Goal: Information Seeking & Learning: Learn about a topic

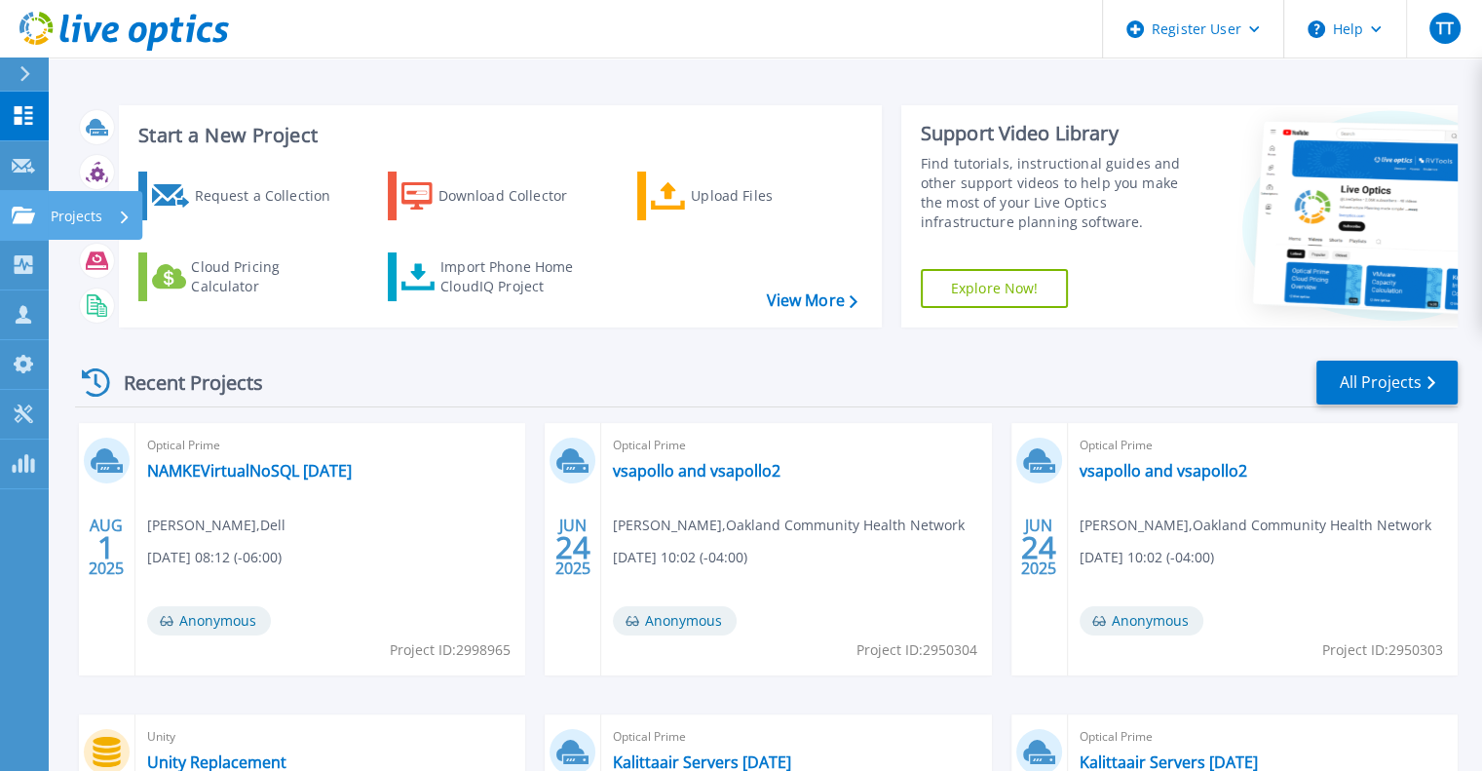
click at [33, 215] on icon at bounding box center [23, 215] width 23 height 17
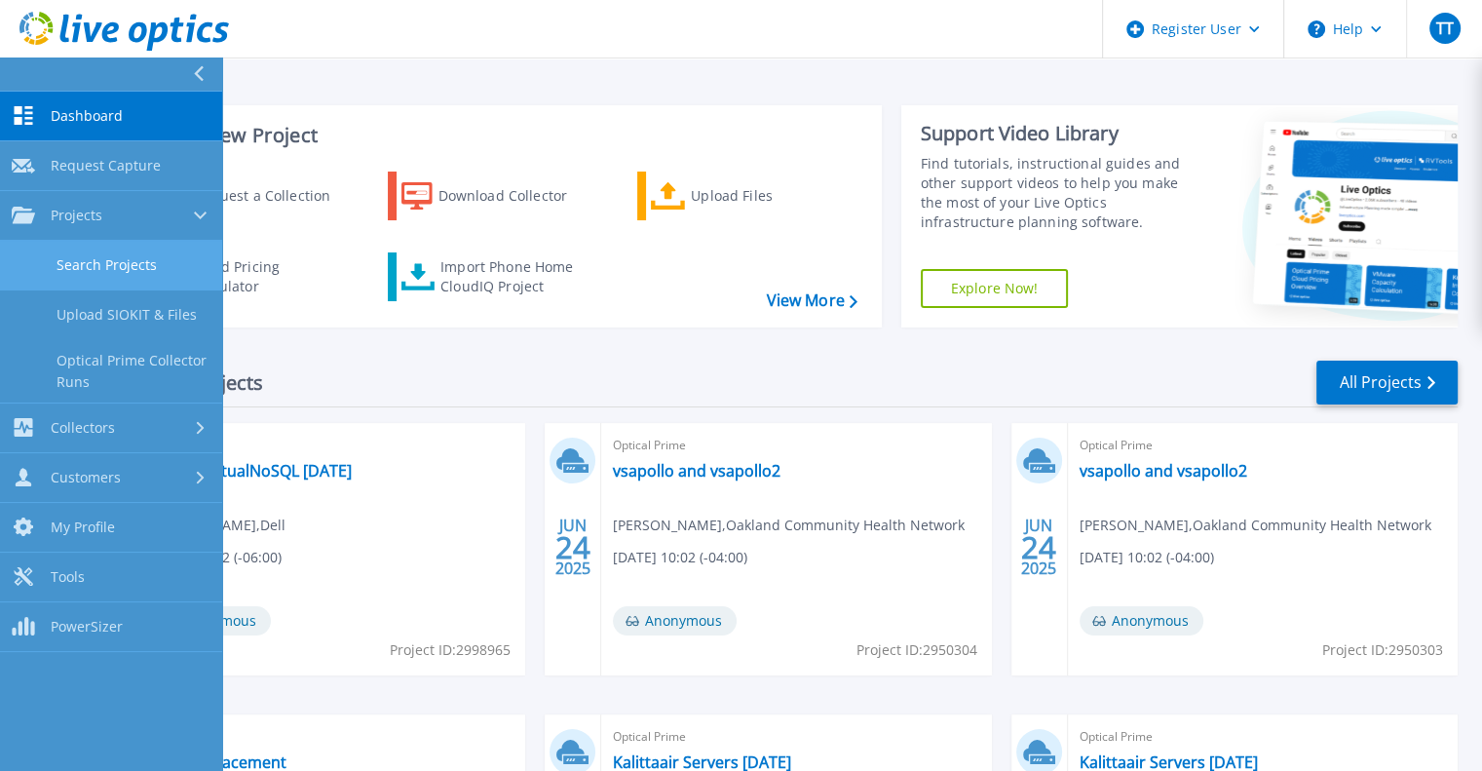
click at [115, 272] on link "Search Projects" at bounding box center [111, 266] width 222 height 50
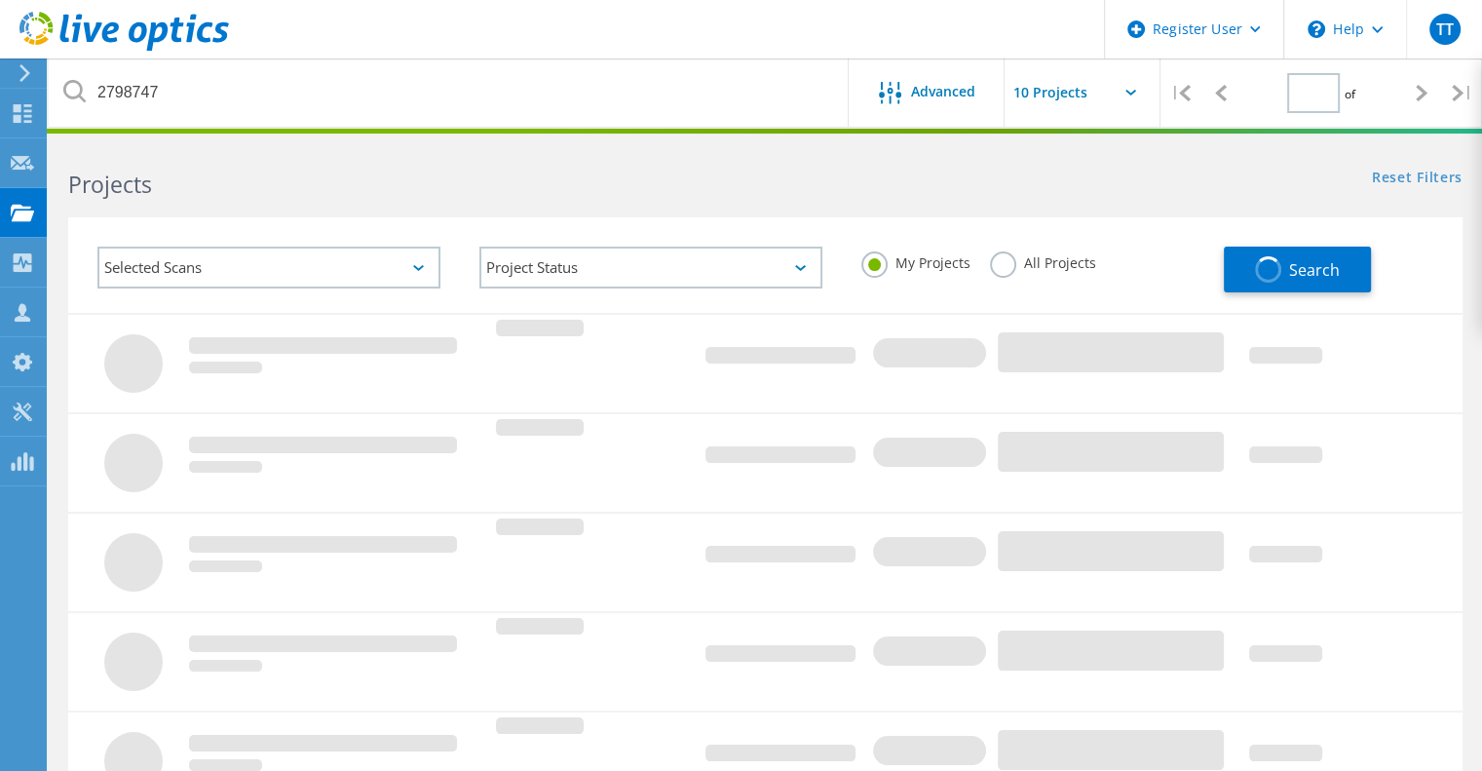
type input "1"
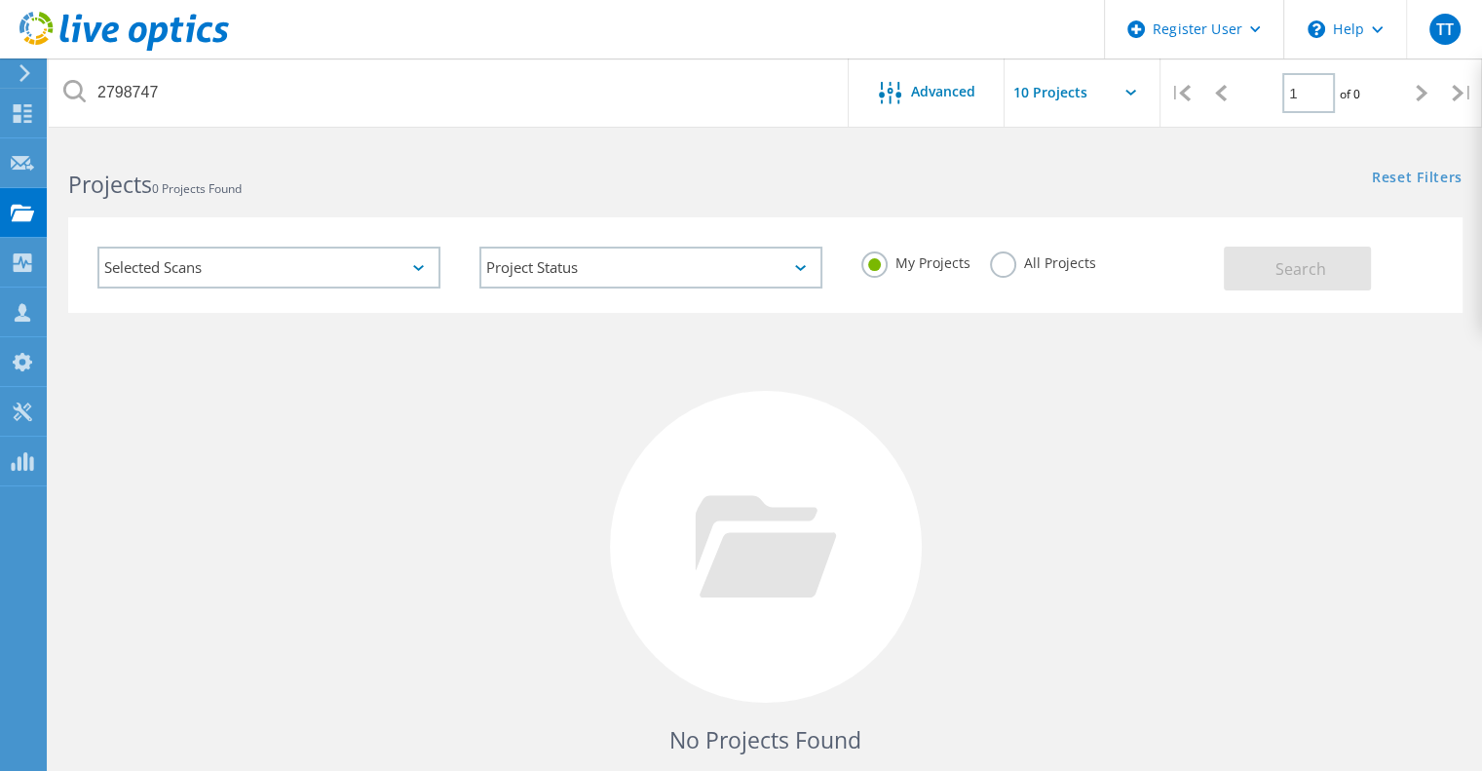
click at [1003, 267] on label "All Projects" at bounding box center [1043, 260] width 106 height 19
click at [0, 0] on input "All Projects" at bounding box center [0, 0] width 0 height 0
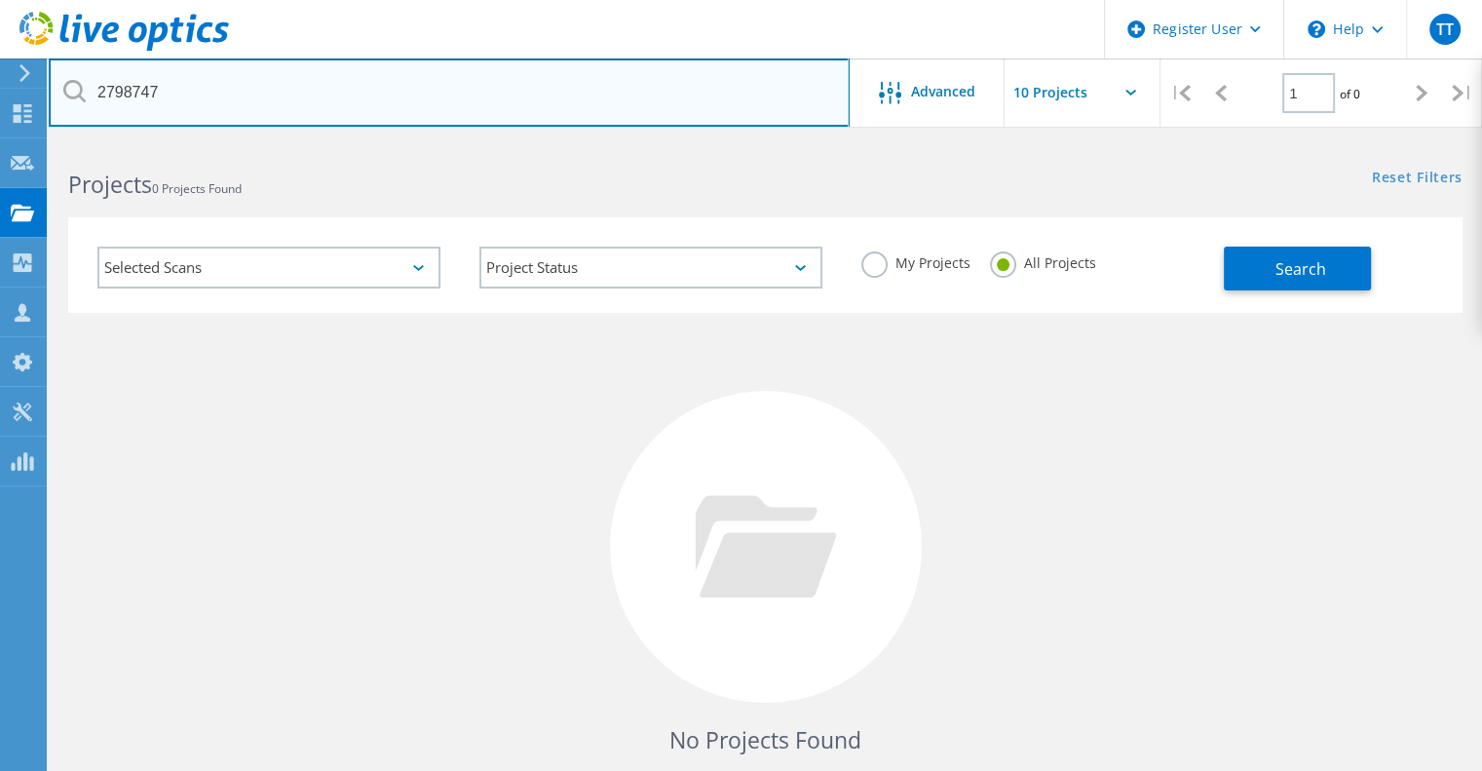
click at [296, 95] on input "2798747" at bounding box center [449, 92] width 801 height 68
click at [376, 101] on input "2798747" at bounding box center [449, 92] width 801 height 68
click at [377, 101] on input "2798747" at bounding box center [449, 92] width 801 height 68
paste input "[PERSON_NAME][EMAIL_ADDRESS][DOMAIN_NAME]"
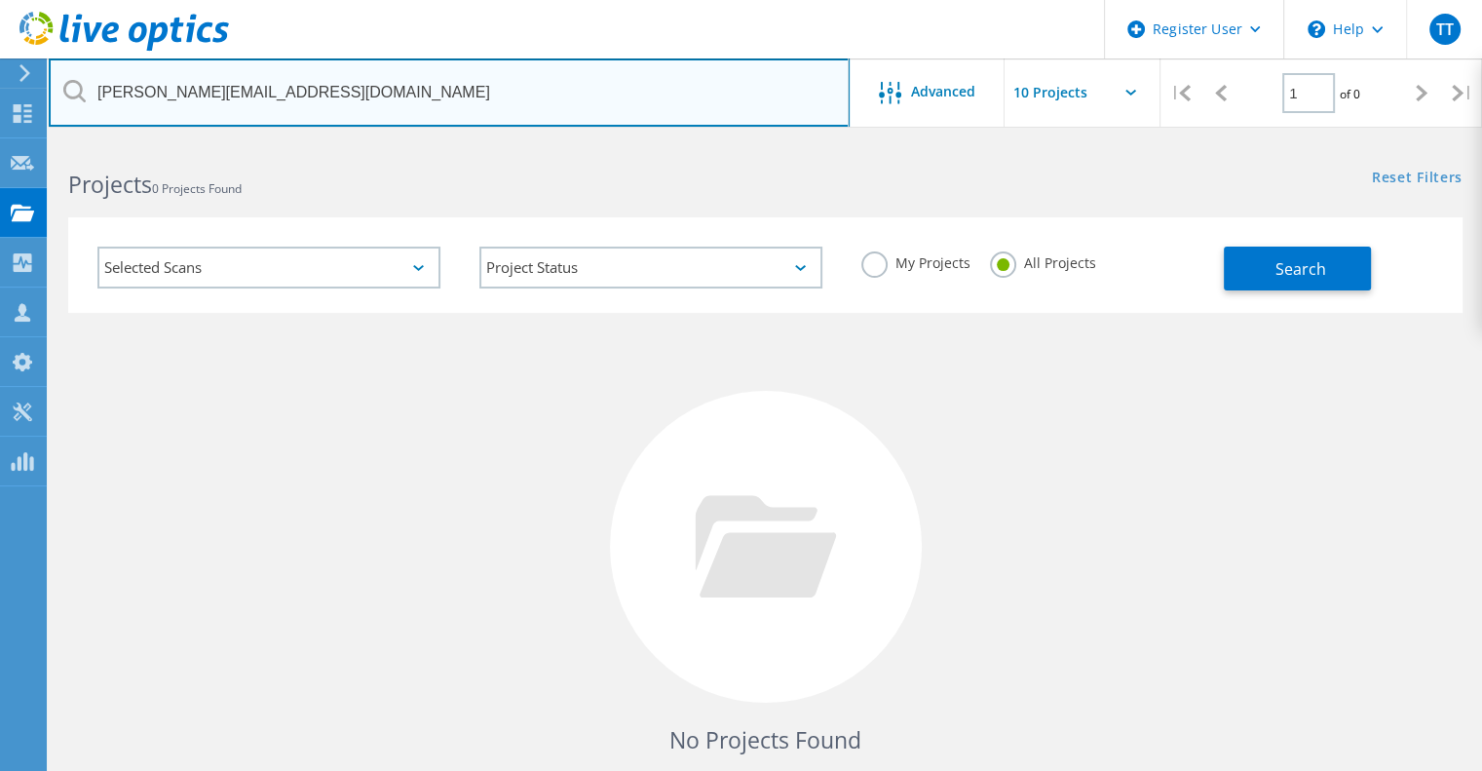
type input "[PERSON_NAME][EMAIL_ADDRESS][DOMAIN_NAME]"
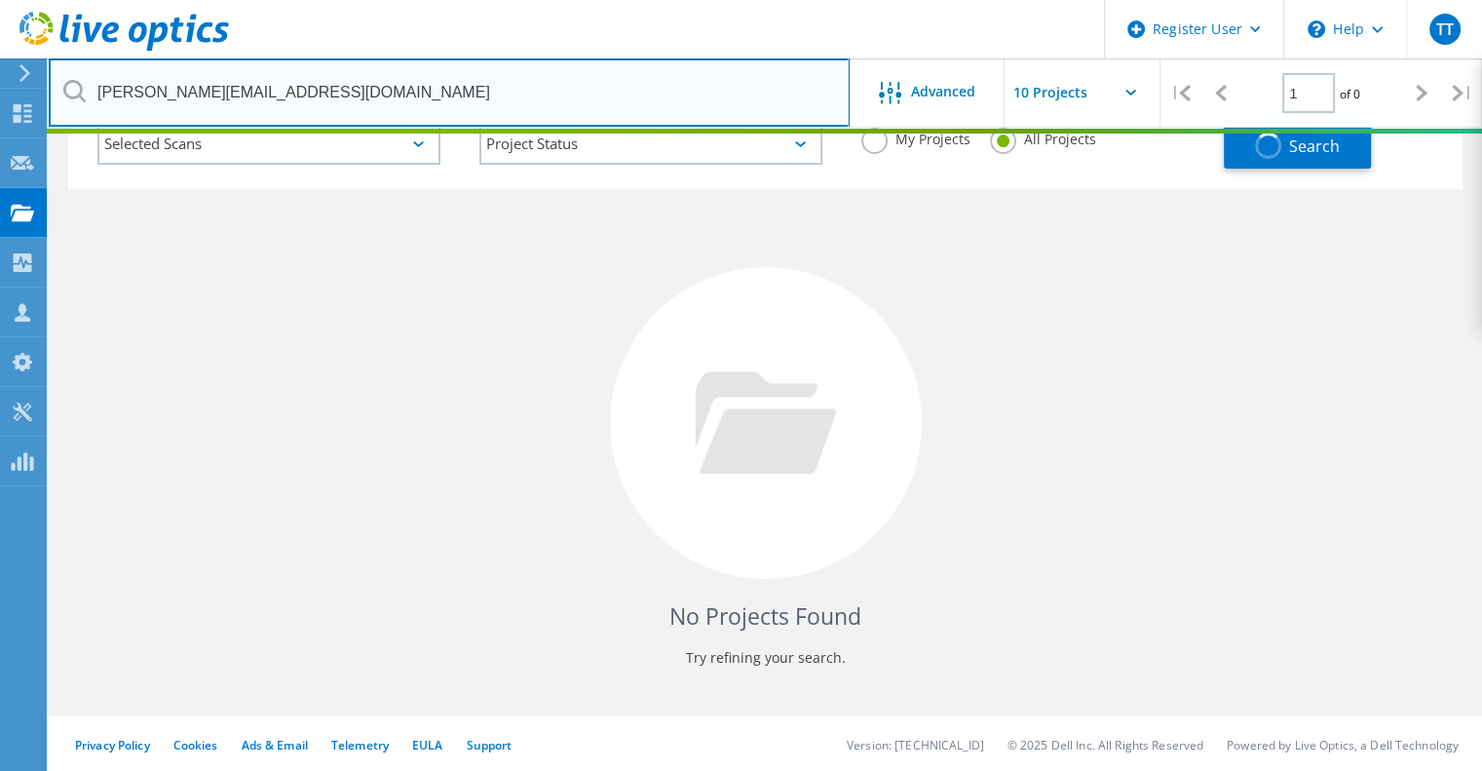
scroll to position [125, 0]
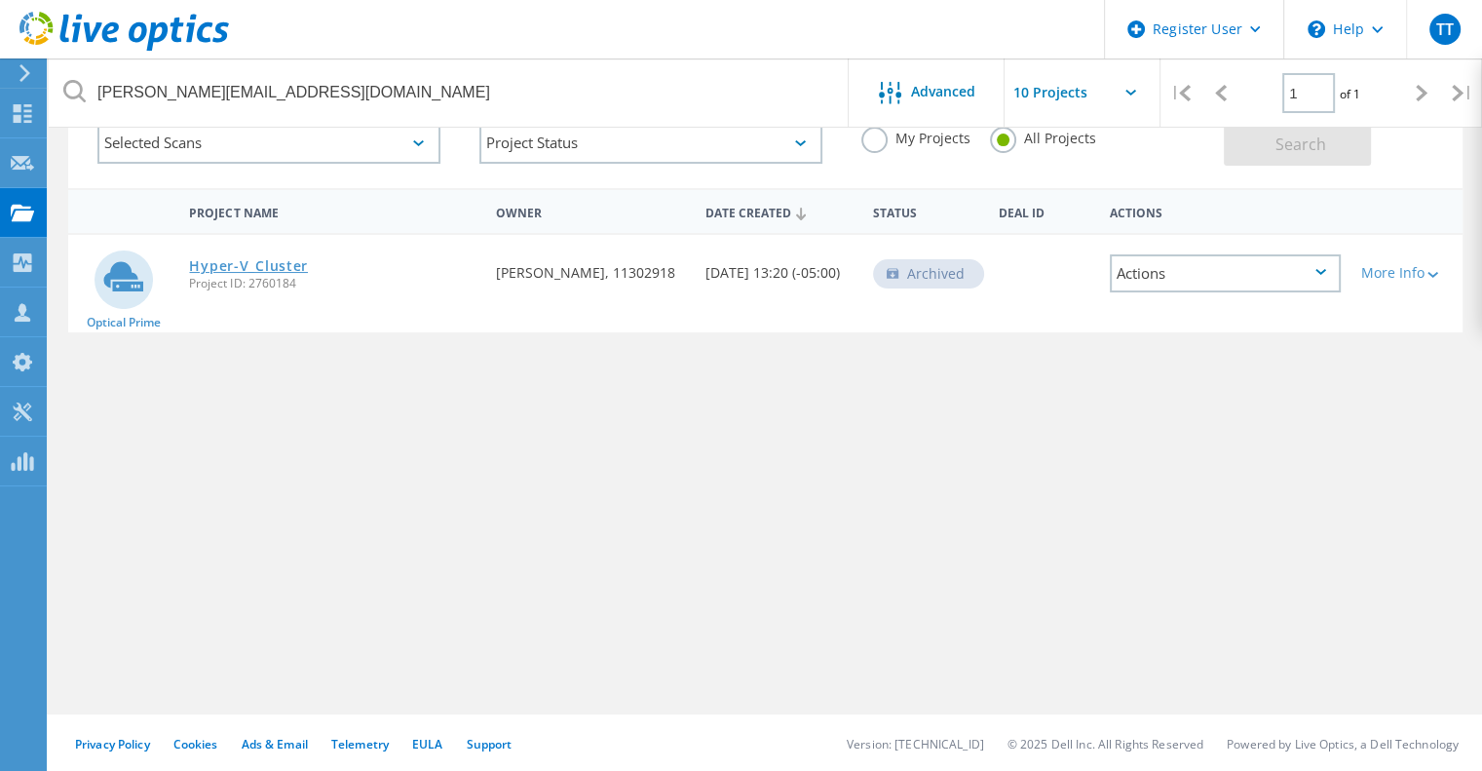
click at [277, 262] on link "Hyper-V_Cluster" at bounding box center [248, 266] width 119 height 14
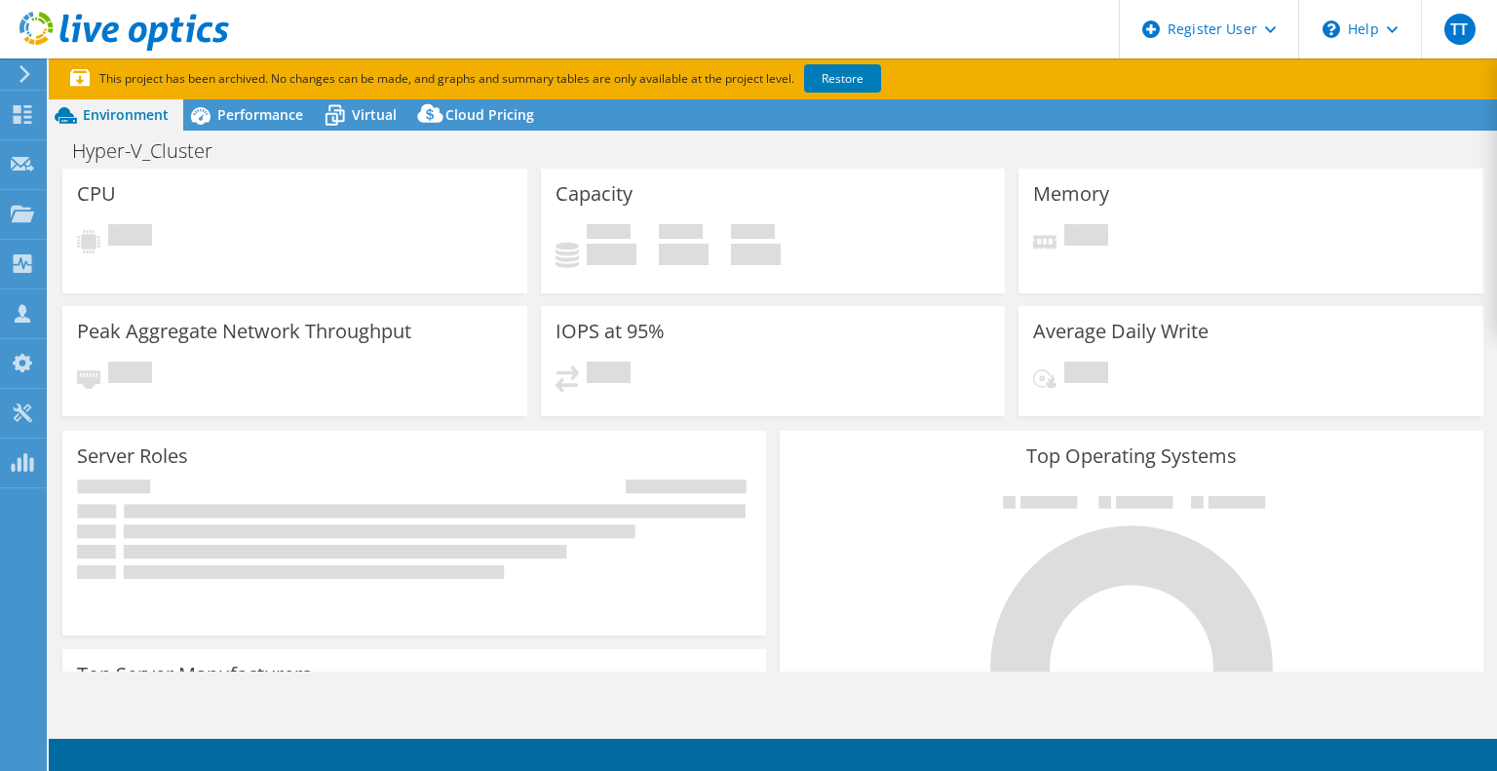
select select "USEast"
select select "USD"
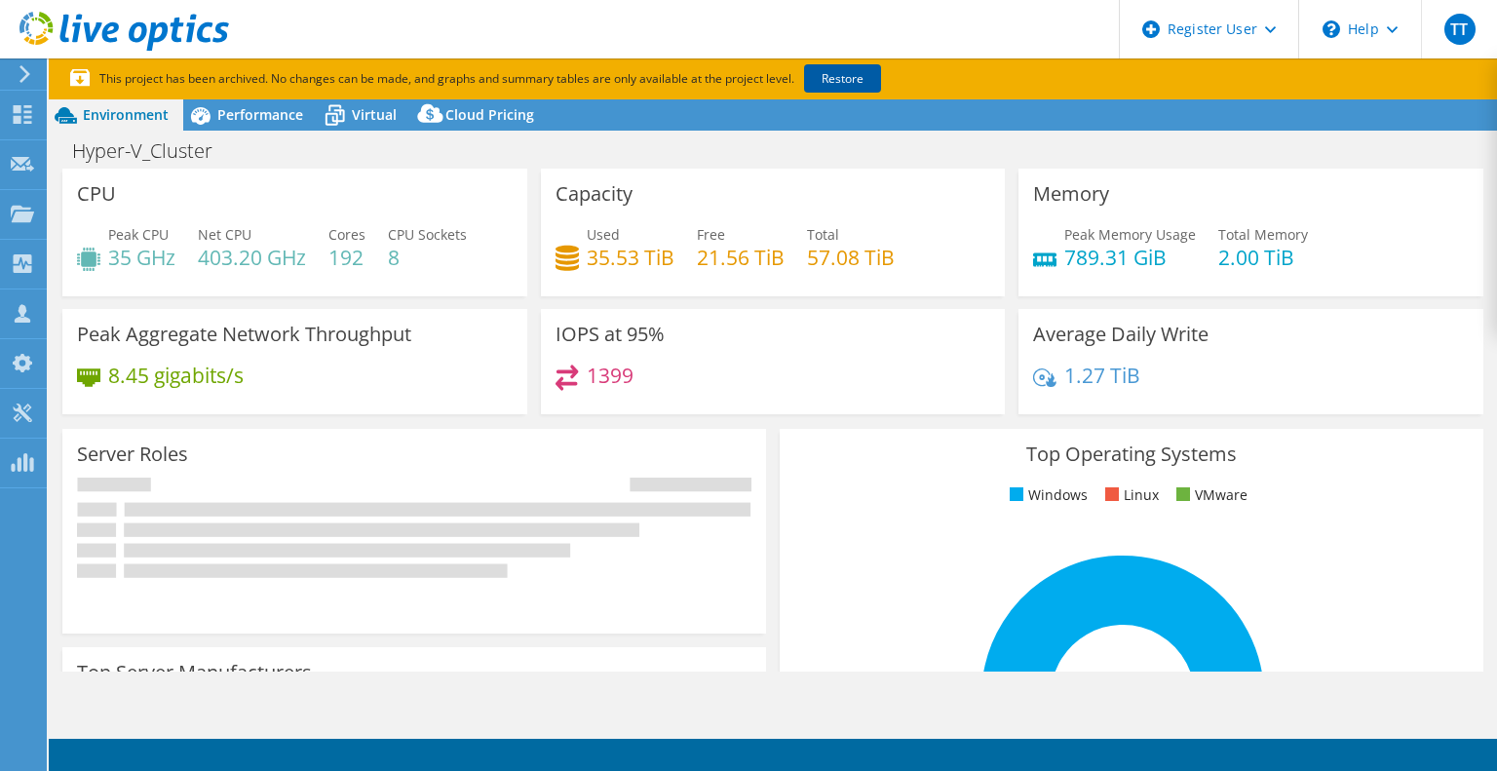
click at [838, 71] on link "Restore" at bounding box center [842, 78] width 77 height 28
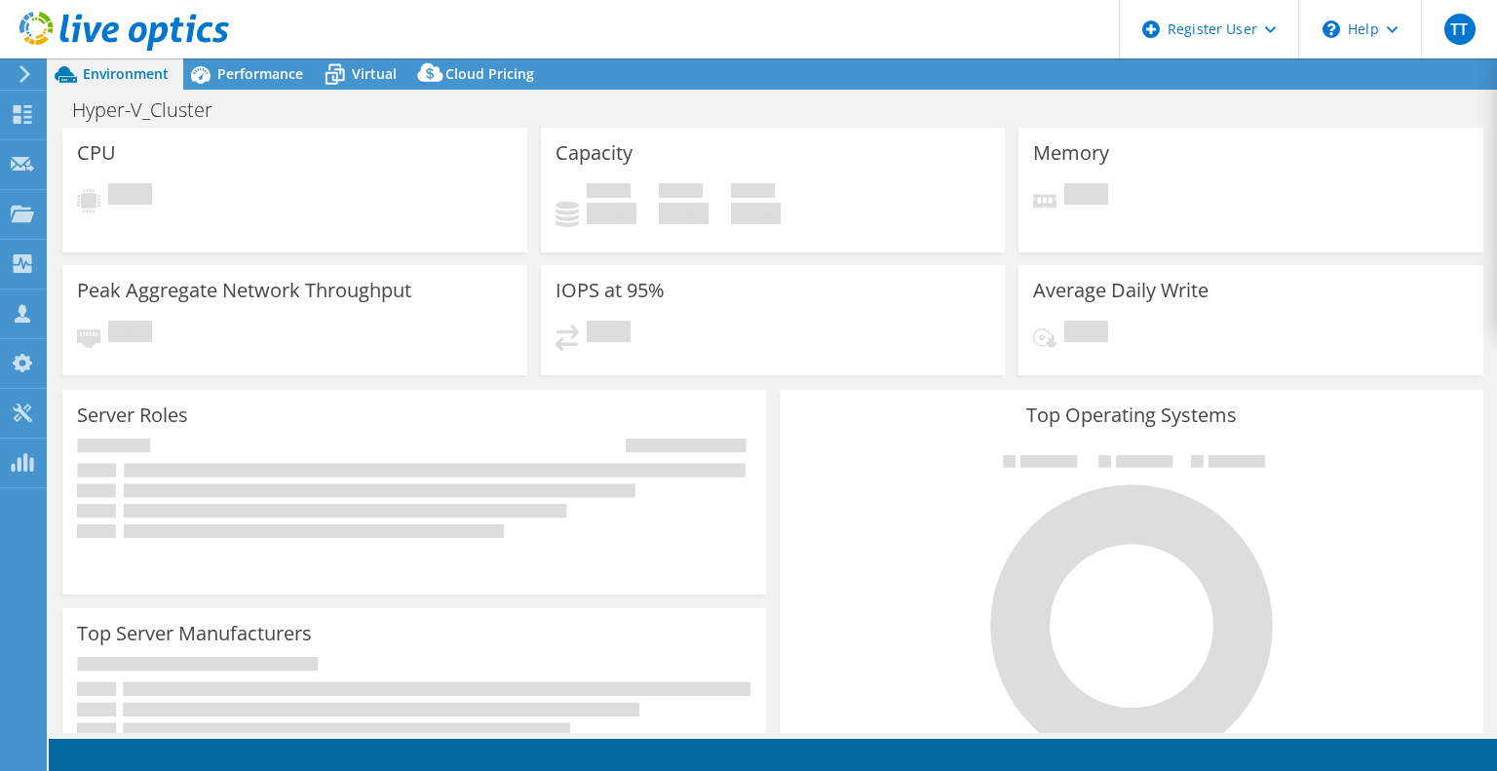
select select "USEast"
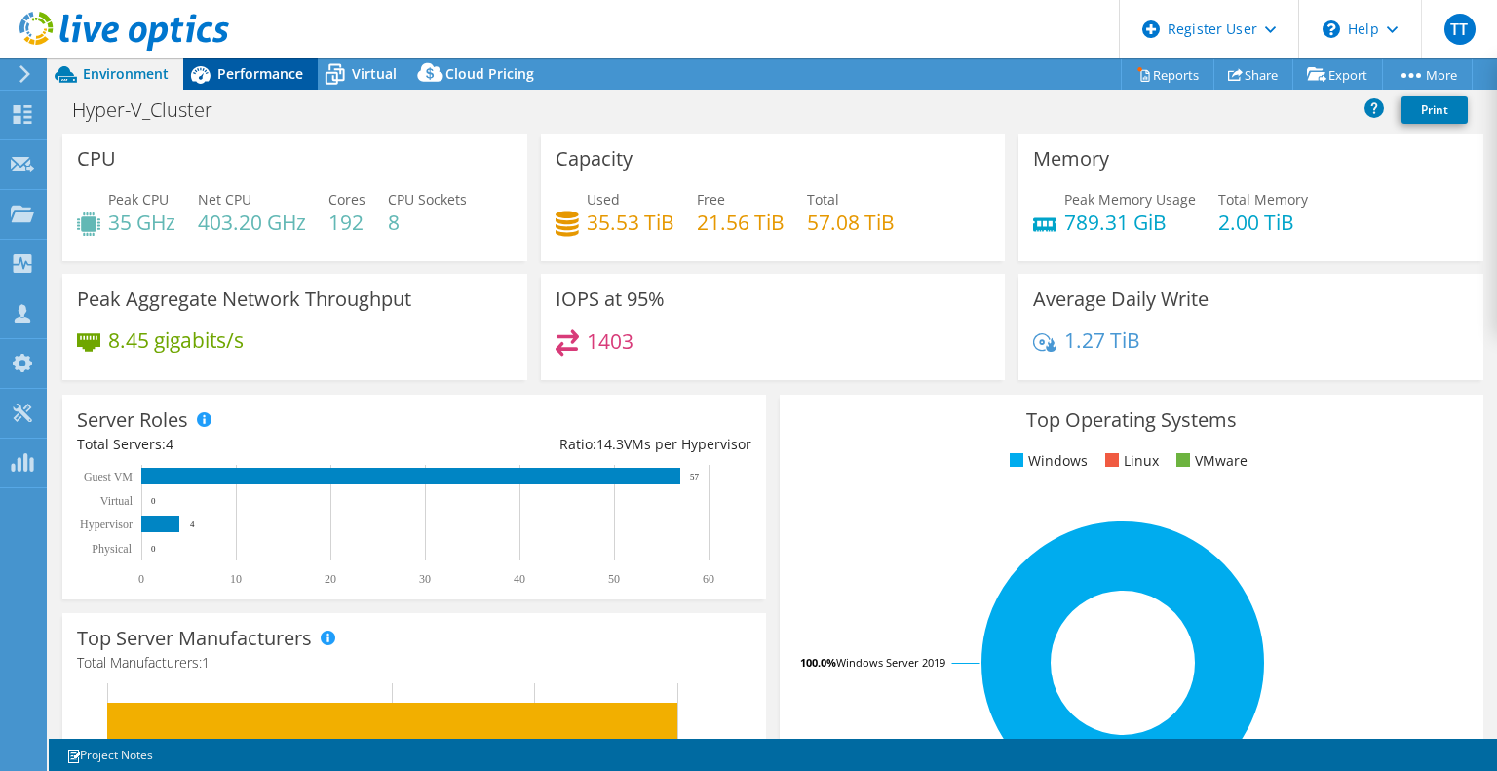
click at [295, 86] on div "Performance" at bounding box center [250, 73] width 134 height 31
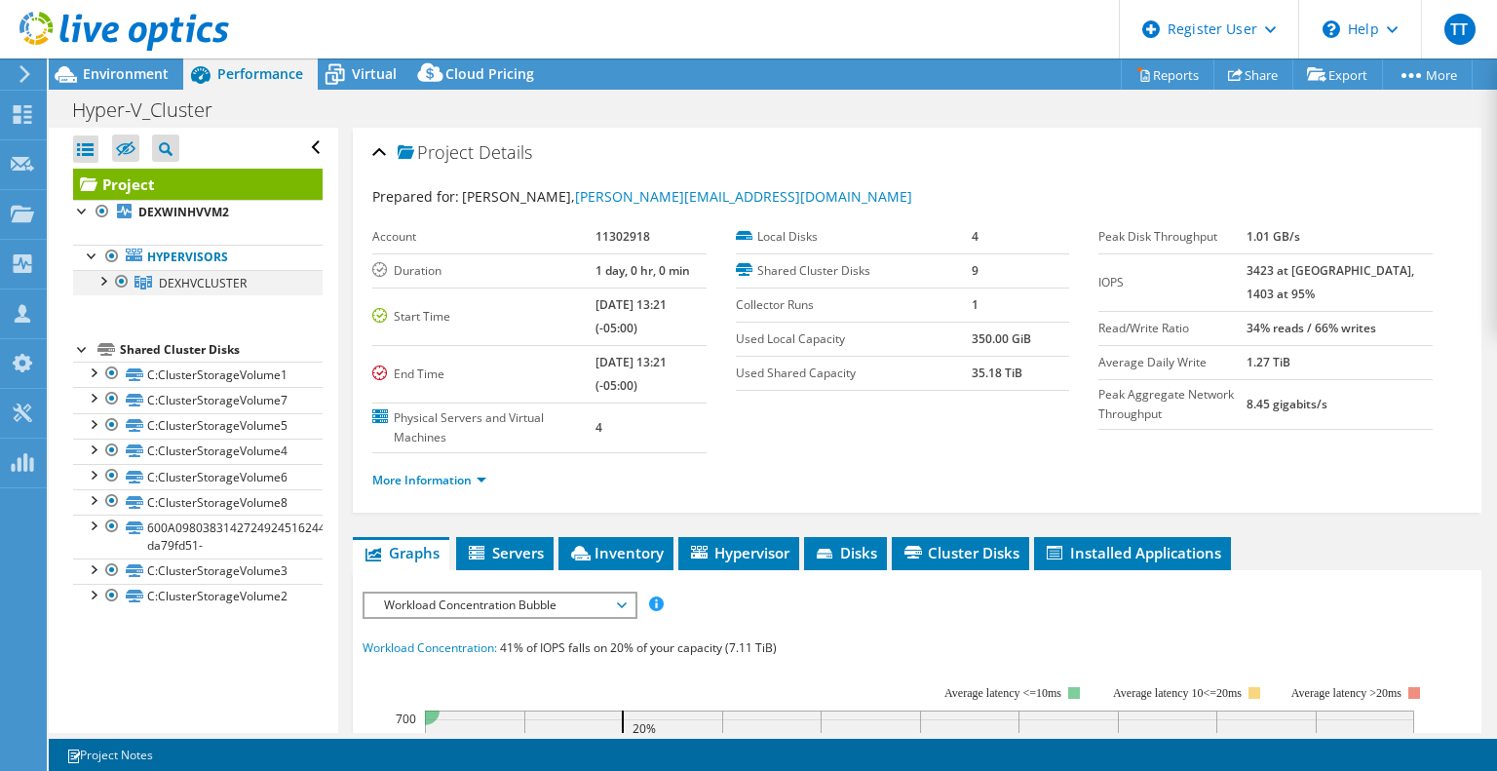
click at [98, 282] on div at bounding box center [102, 279] width 19 height 19
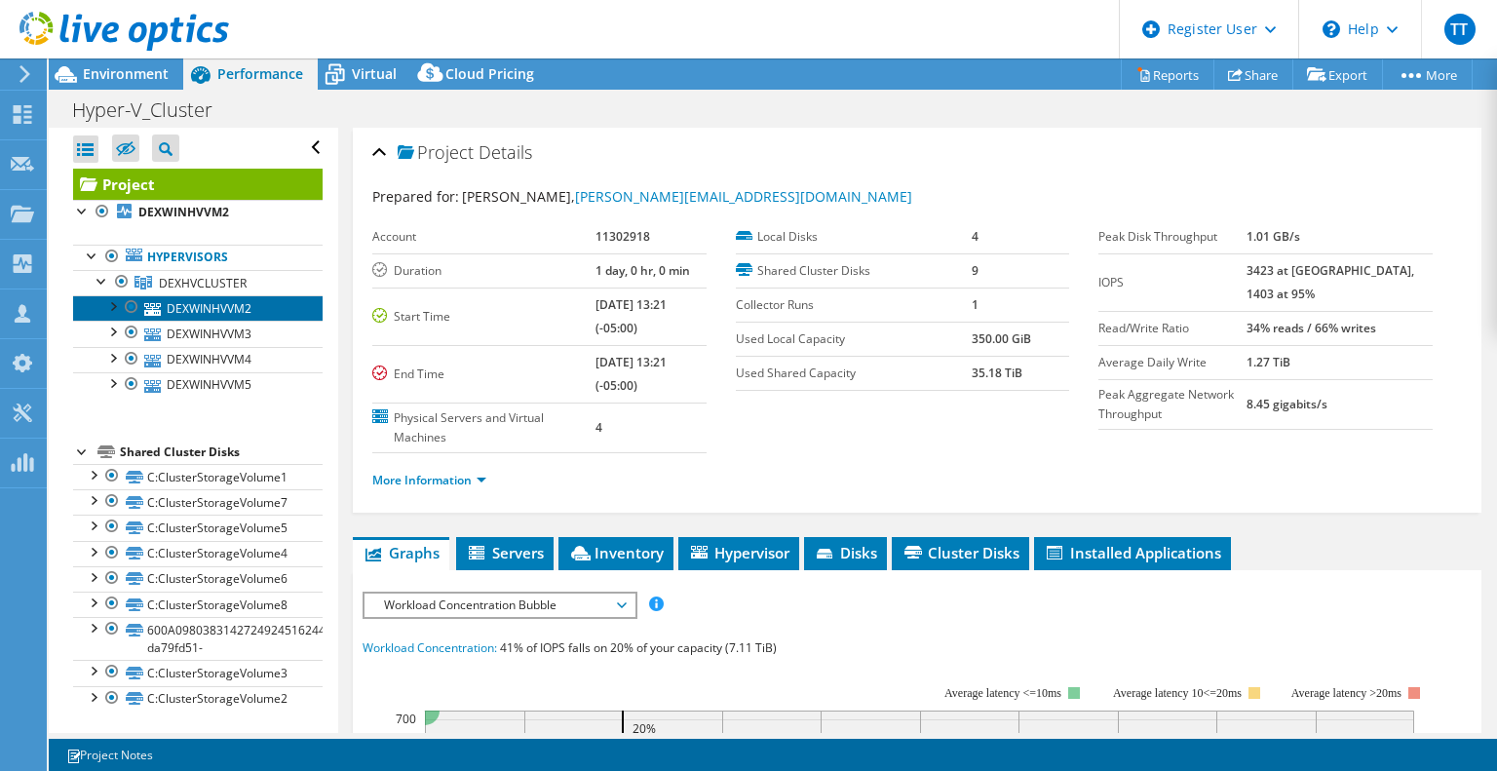
click at [174, 311] on link "DEXWINHVVM2" at bounding box center [197, 307] width 249 height 25
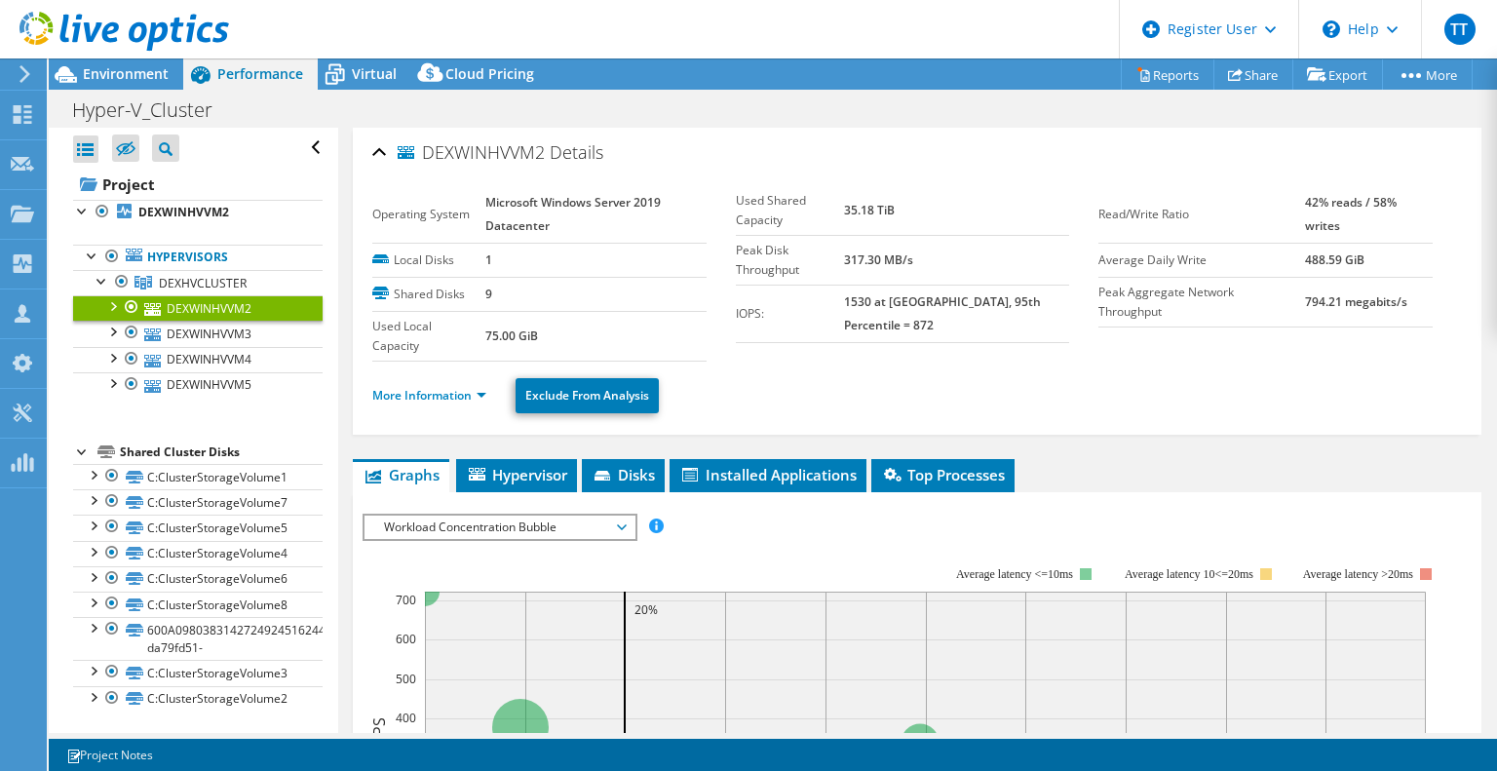
click at [401, 403] on ul "More Information Exclude From Analysis" at bounding box center [916, 393] width 1089 height 40
click at [401, 393] on link "More Information" at bounding box center [429, 395] width 114 height 17
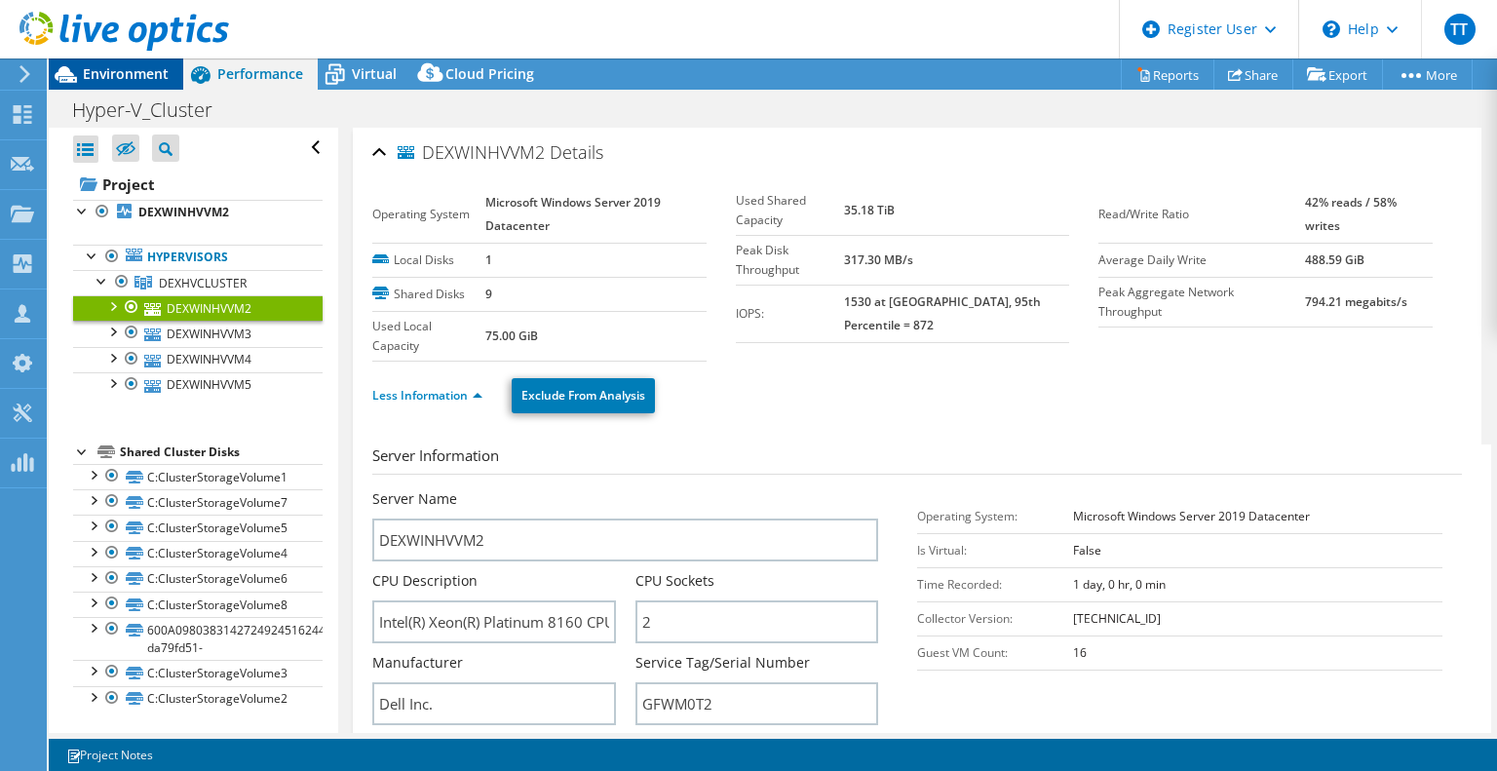
click at [109, 65] on span "Environment" at bounding box center [126, 73] width 86 height 19
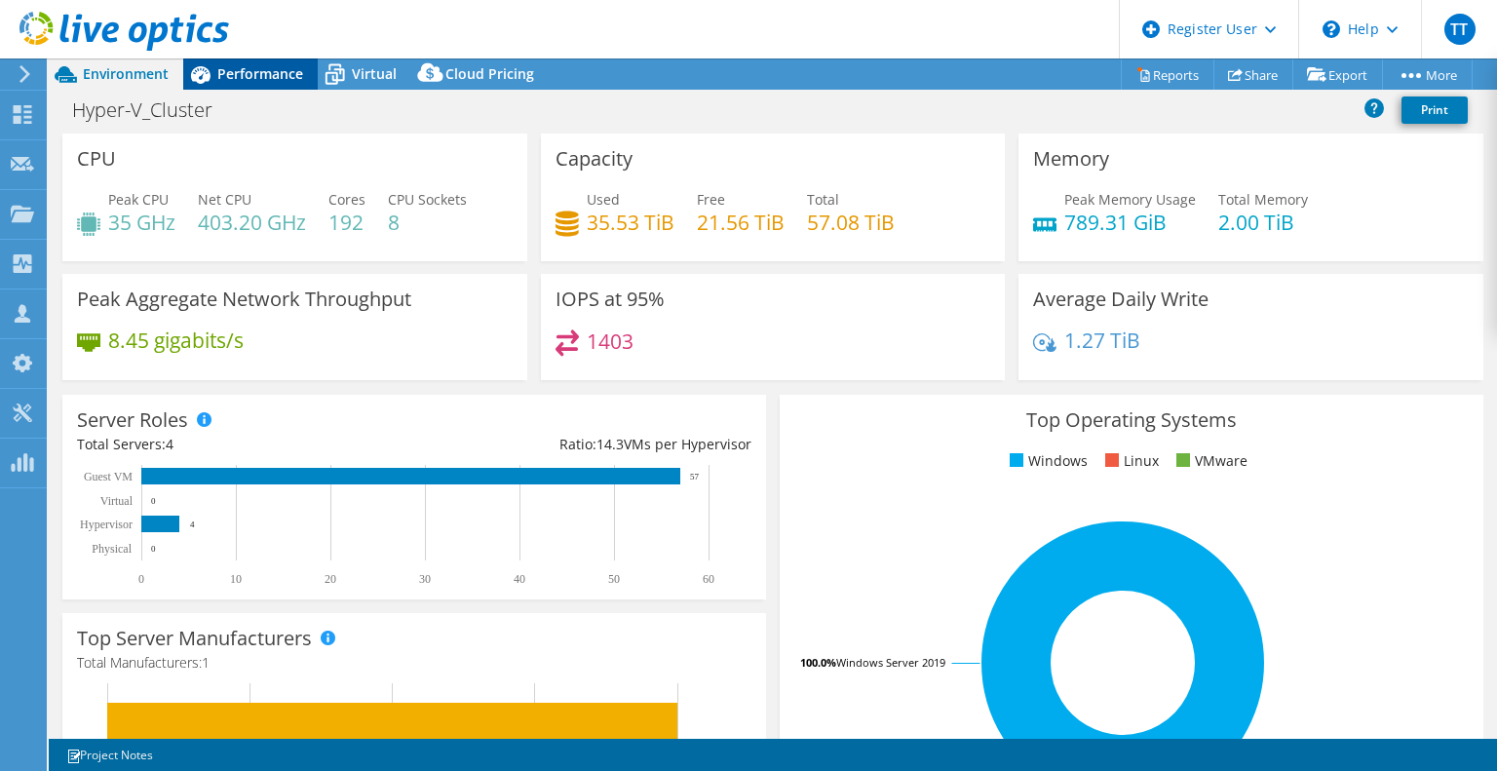
click at [249, 82] on span "Performance" at bounding box center [260, 73] width 86 height 19
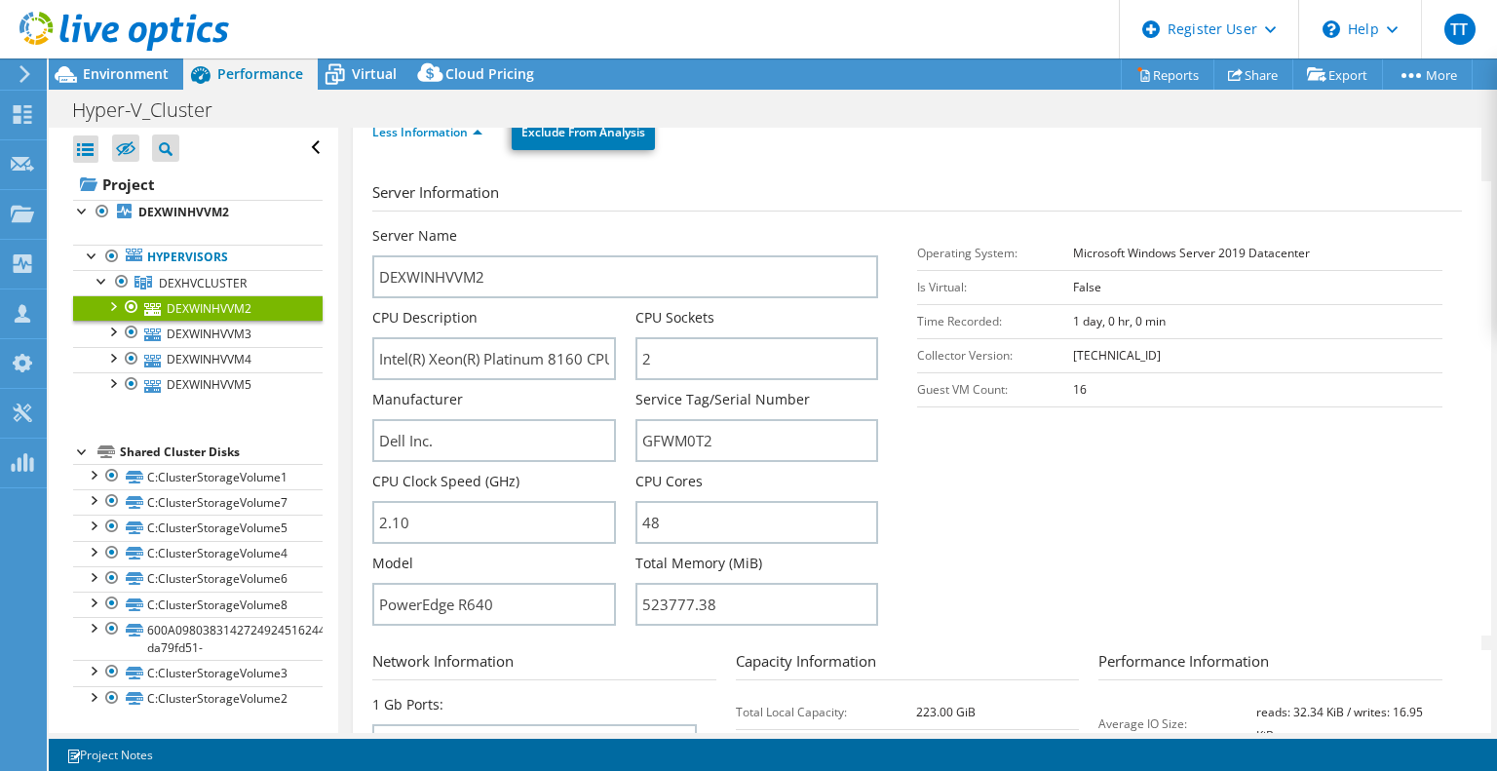
scroll to position [292, 0]
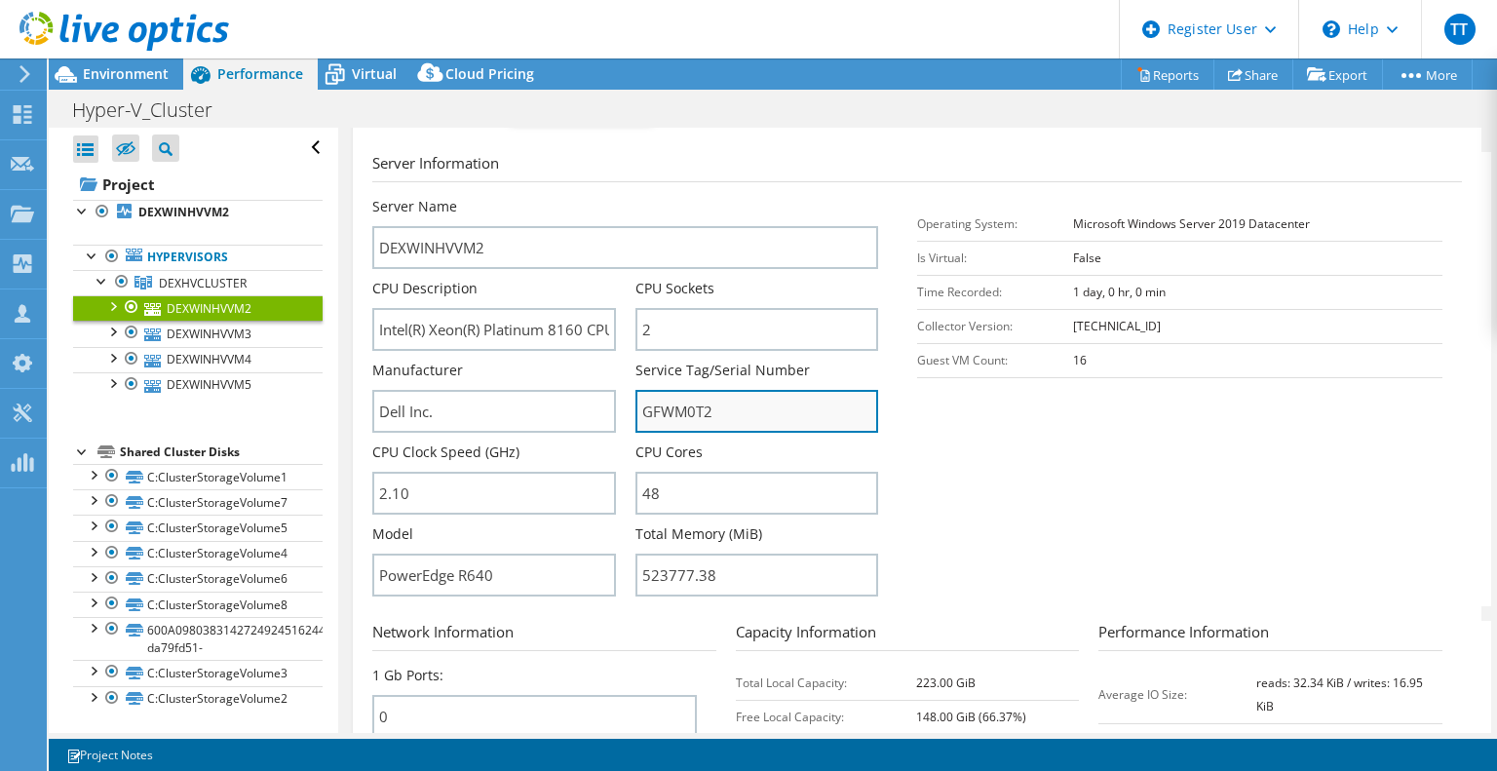
click at [709, 418] on input "GFWM0T2" at bounding box center [756, 411] width 243 height 43
click at [1034, 444] on section "Server Information Server Name DEXWINHVVM2 CPU Description Intel(R) Xeon(R) Pla…" at bounding box center [921, 379] width 1099 height 454
click at [91, 469] on div at bounding box center [92, 473] width 19 height 19
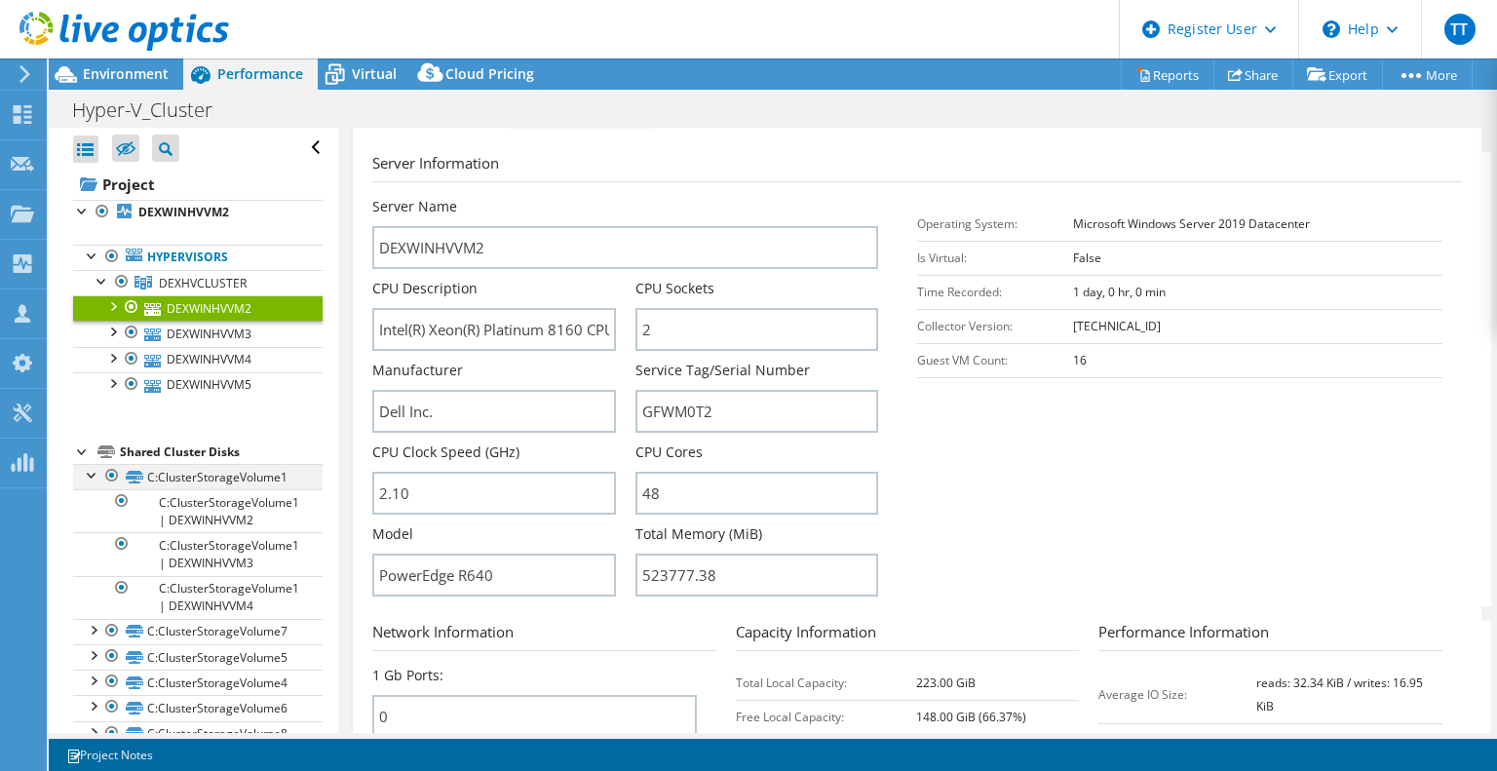
click at [93, 475] on div at bounding box center [92, 473] width 19 height 19
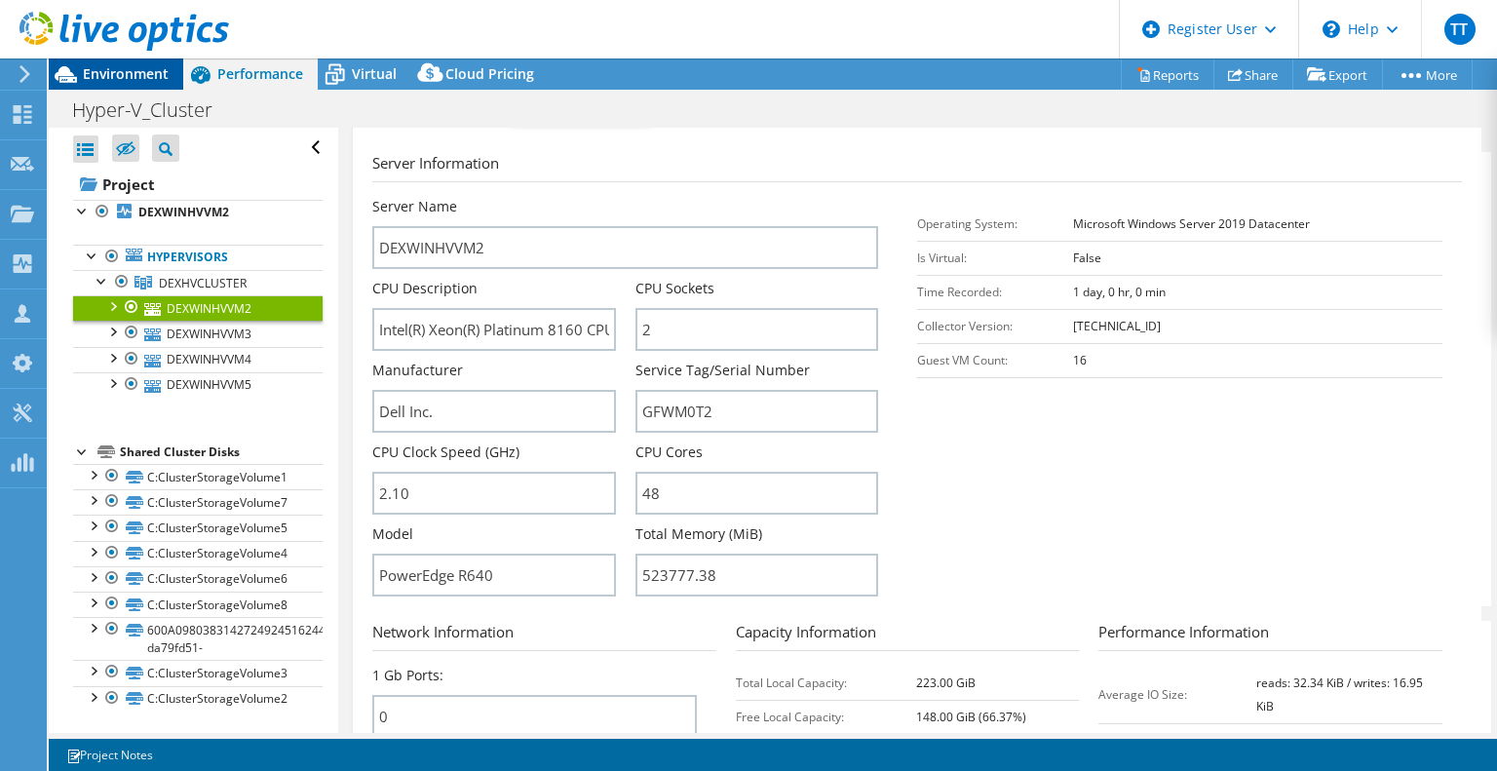
click at [133, 68] on span "Environment" at bounding box center [126, 73] width 86 height 19
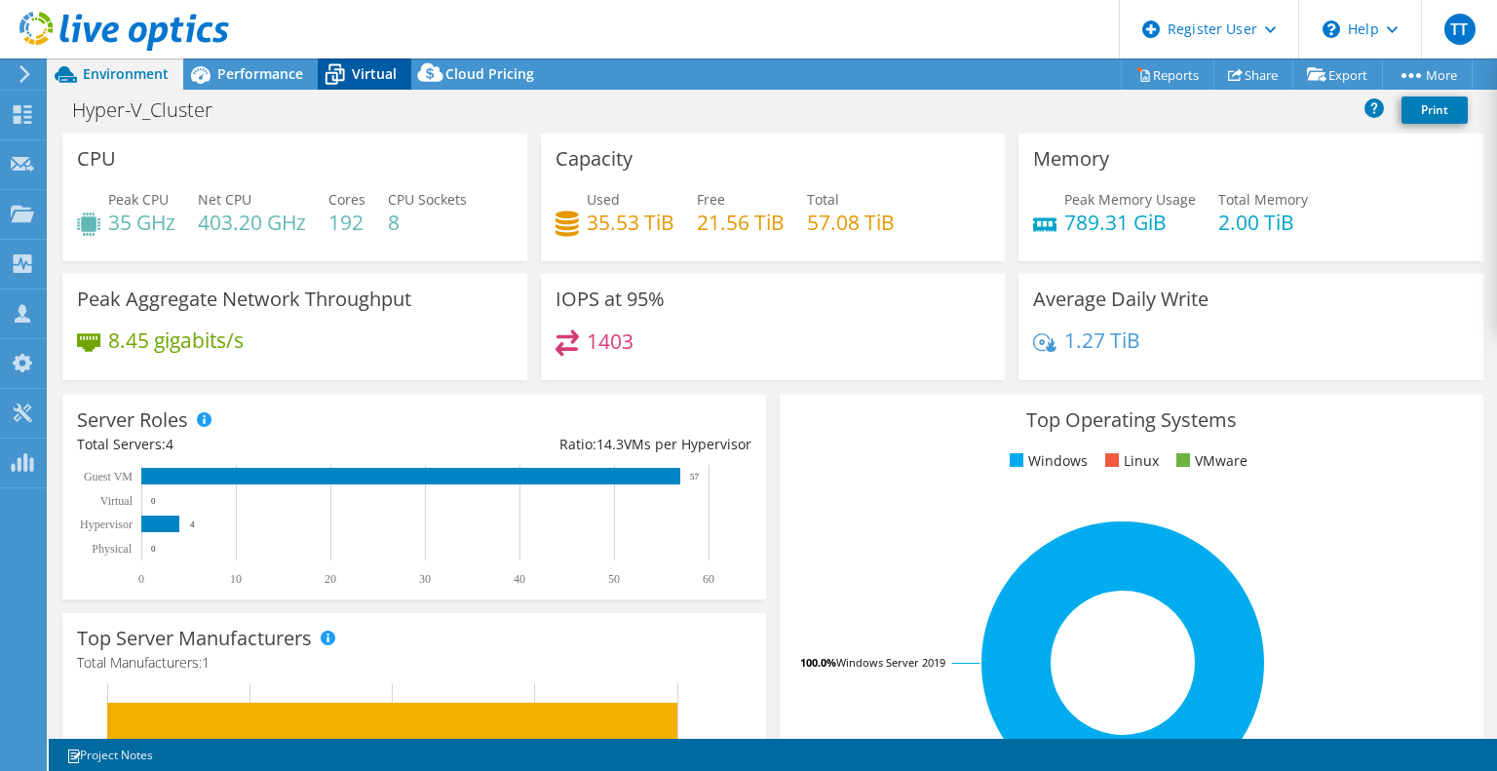
click at [363, 68] on span "Virtual" at bounding box center [374, 73] width 45 height 19
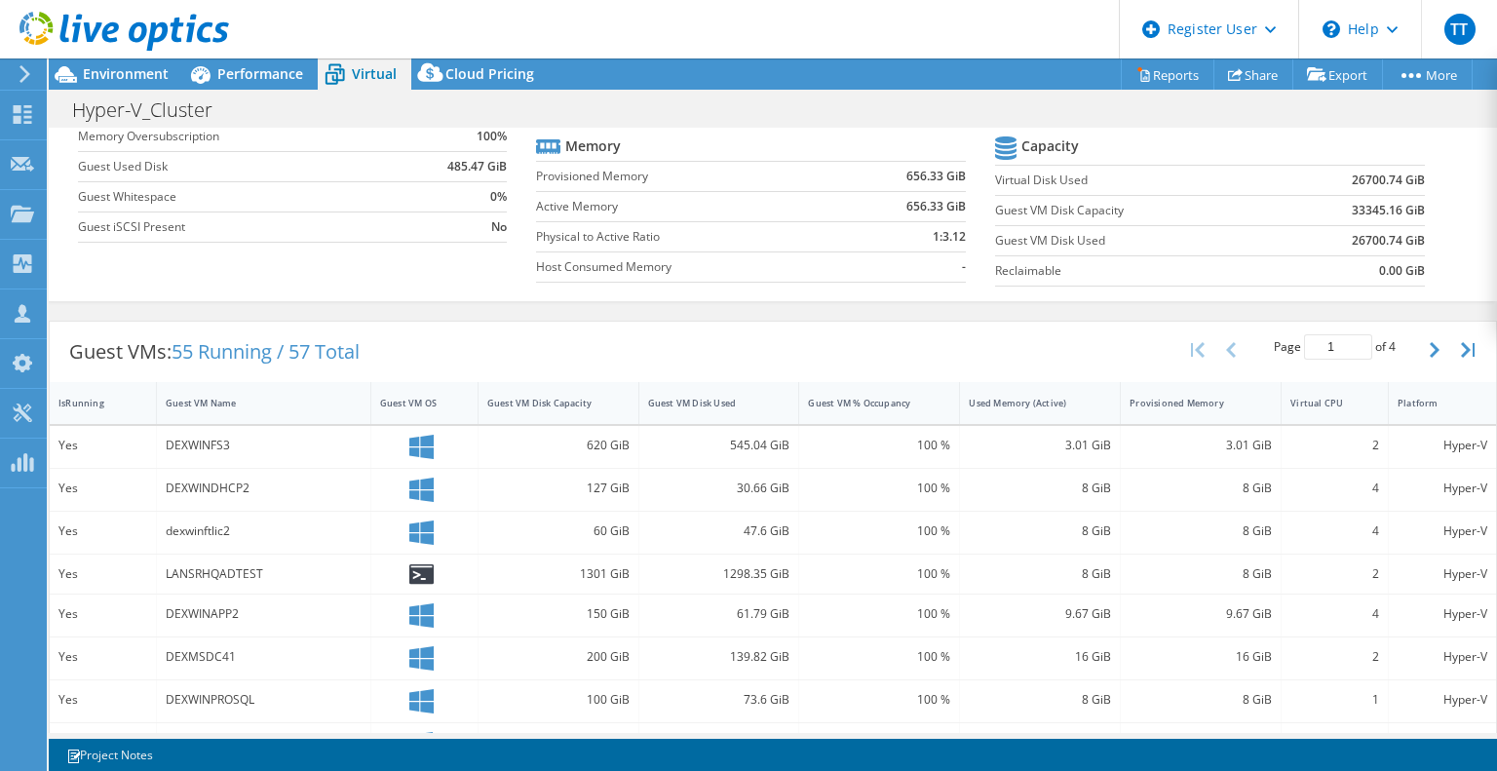
scroll to position [195, 0]
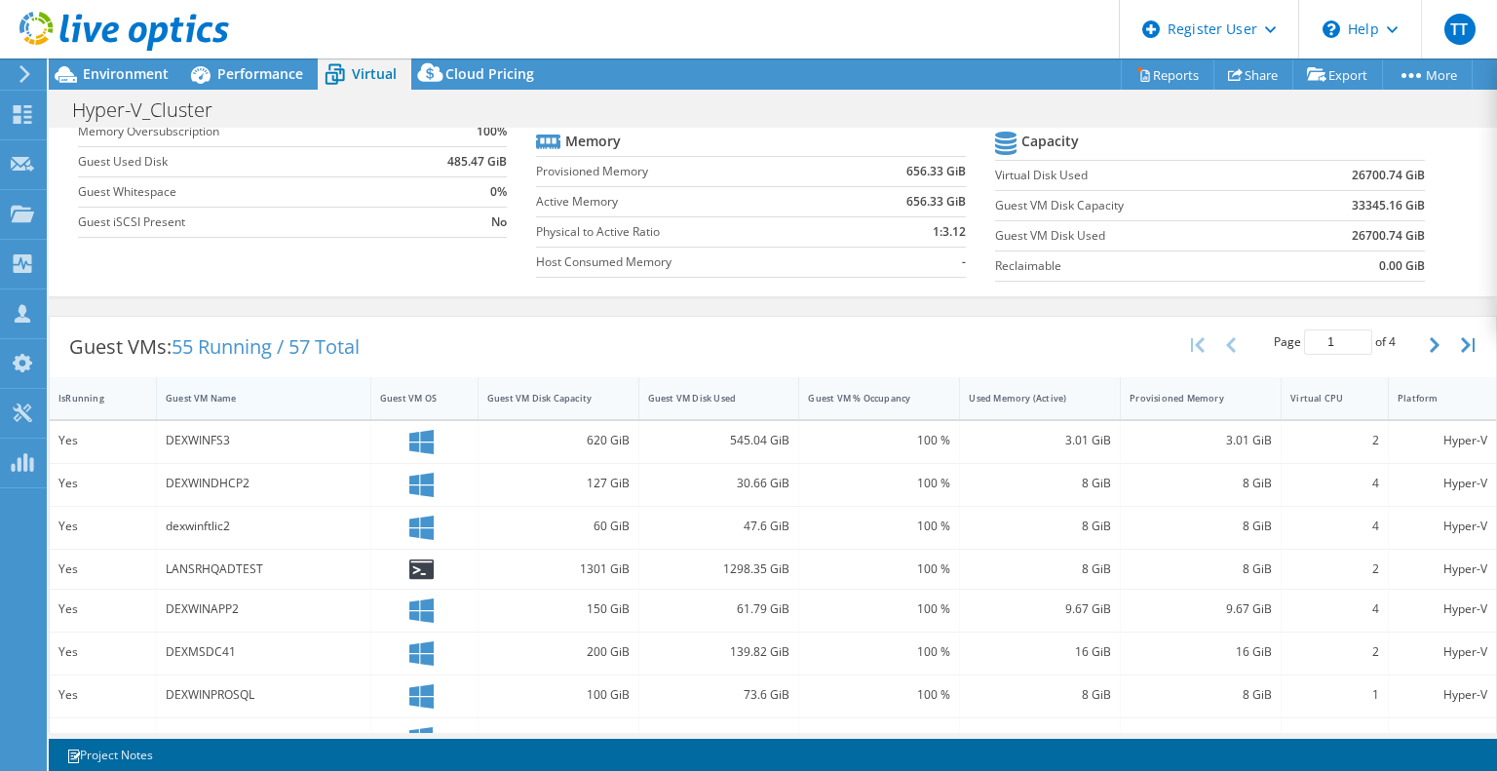
click at [203, 397] on div "Guest VM Name" at bounding box center [252, 398] width 172 height 13
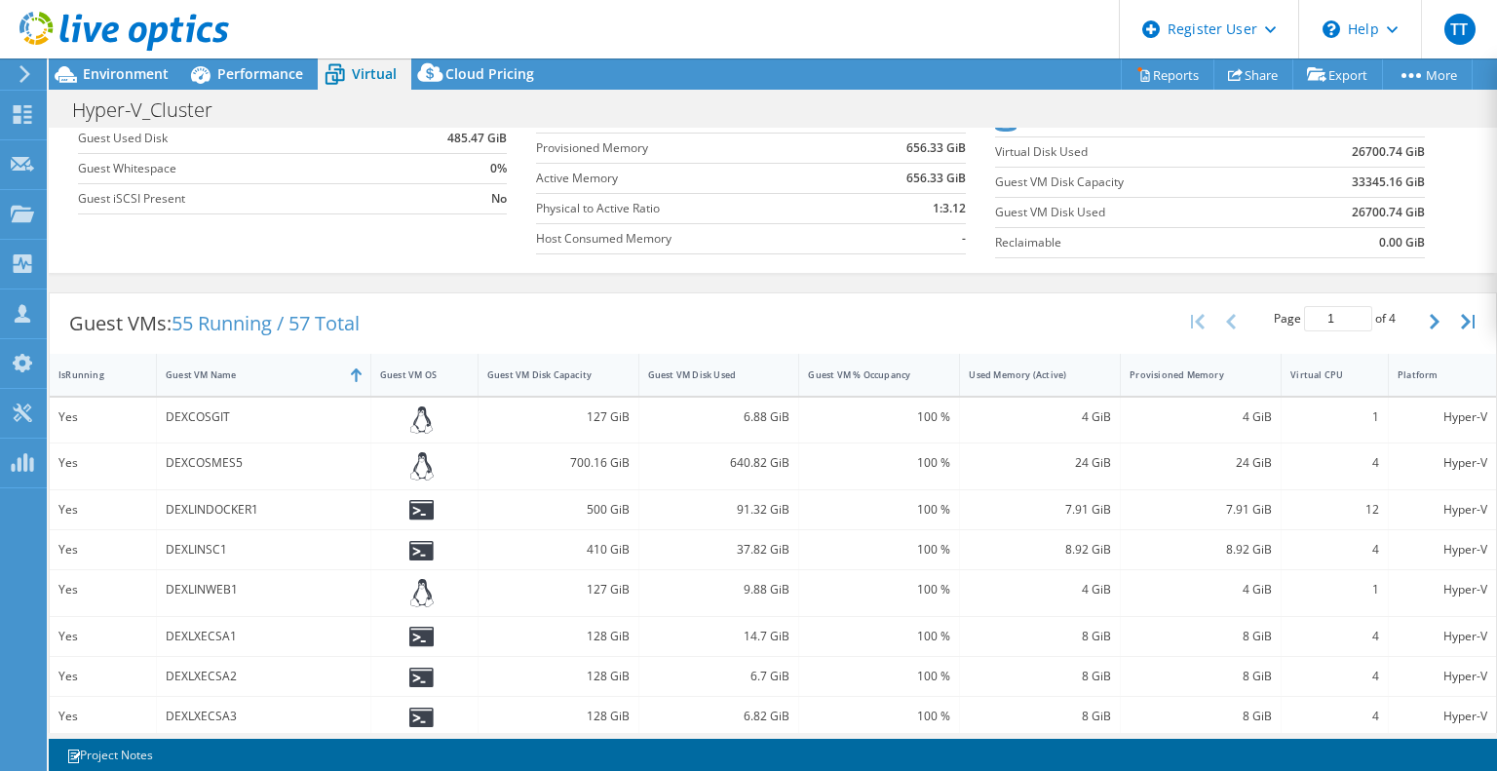
scroll to position [31, 0]
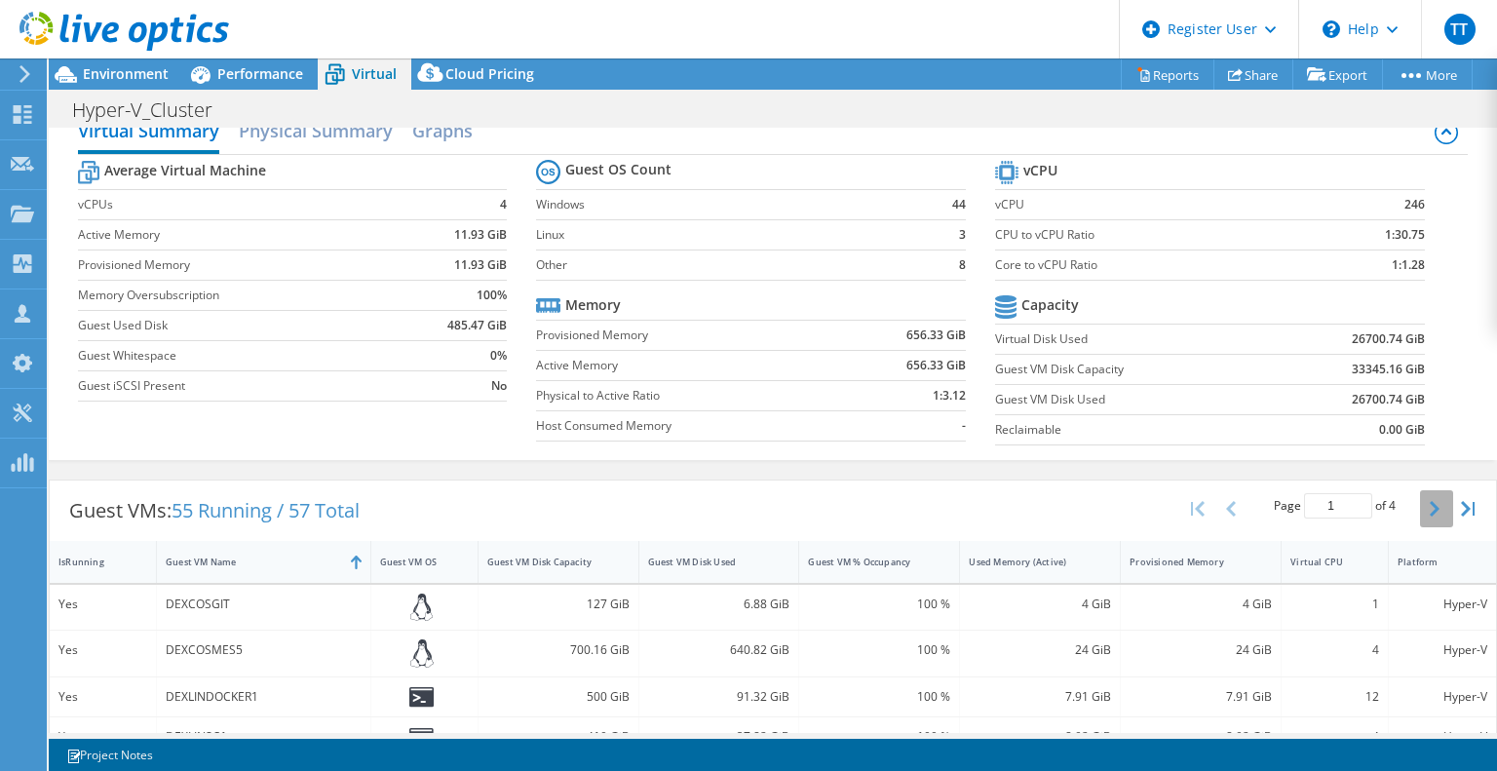
click at [1423, 516] on button "button" at bounding box center [1436, 508] width 33 height 37
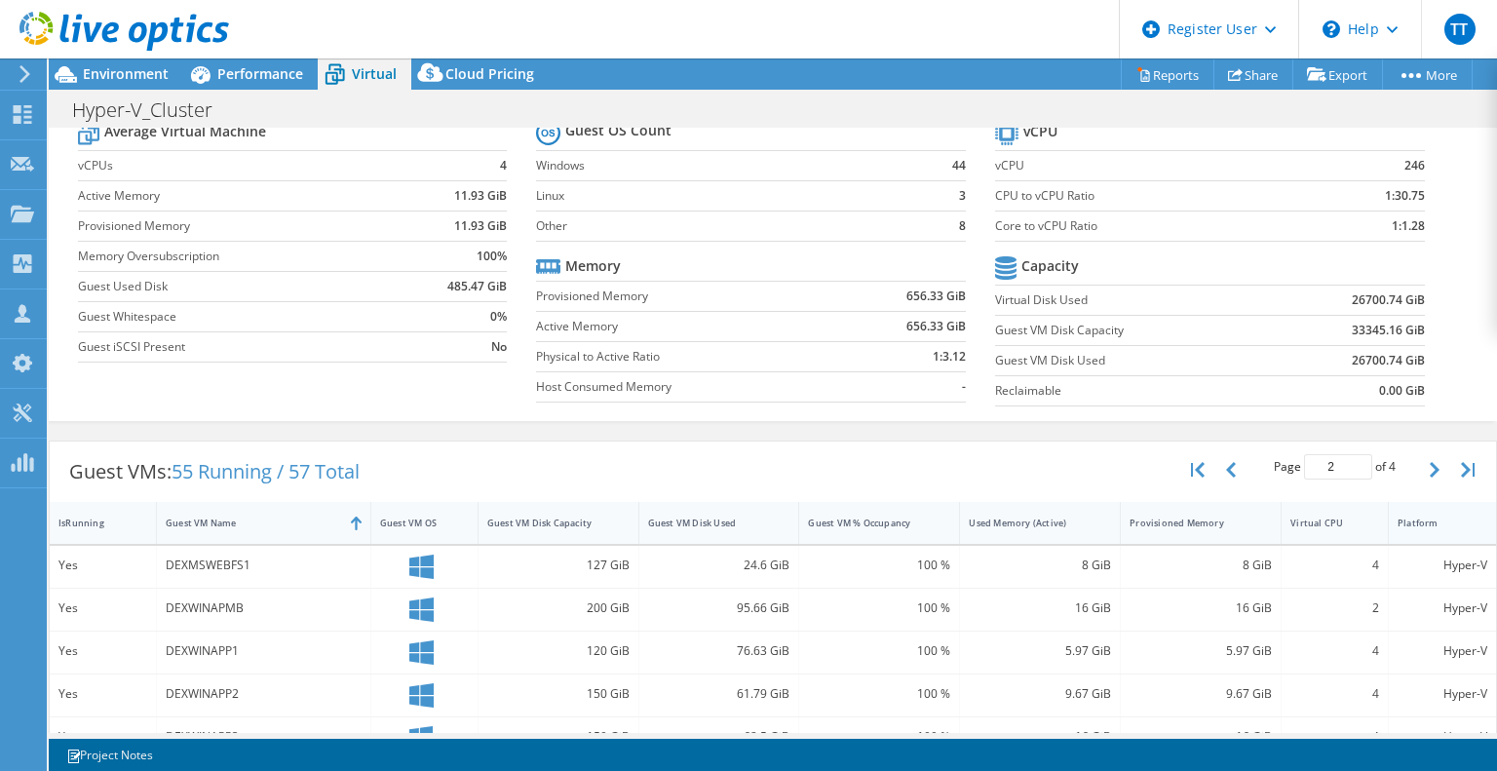
scroll to position [97, 0]
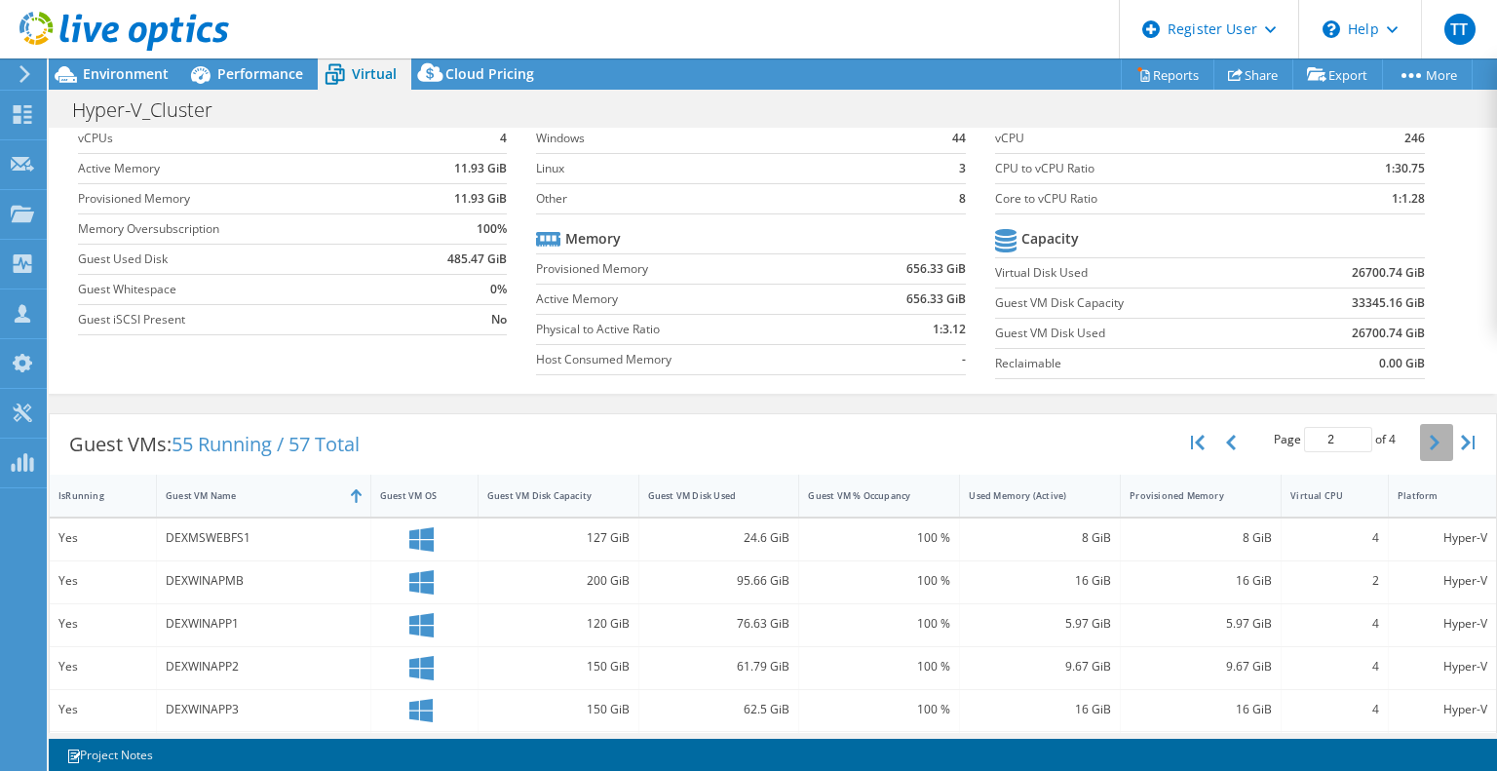
click at [1430, 445] on icon "button" at bounding box center [1435, 443] width 10 height 16
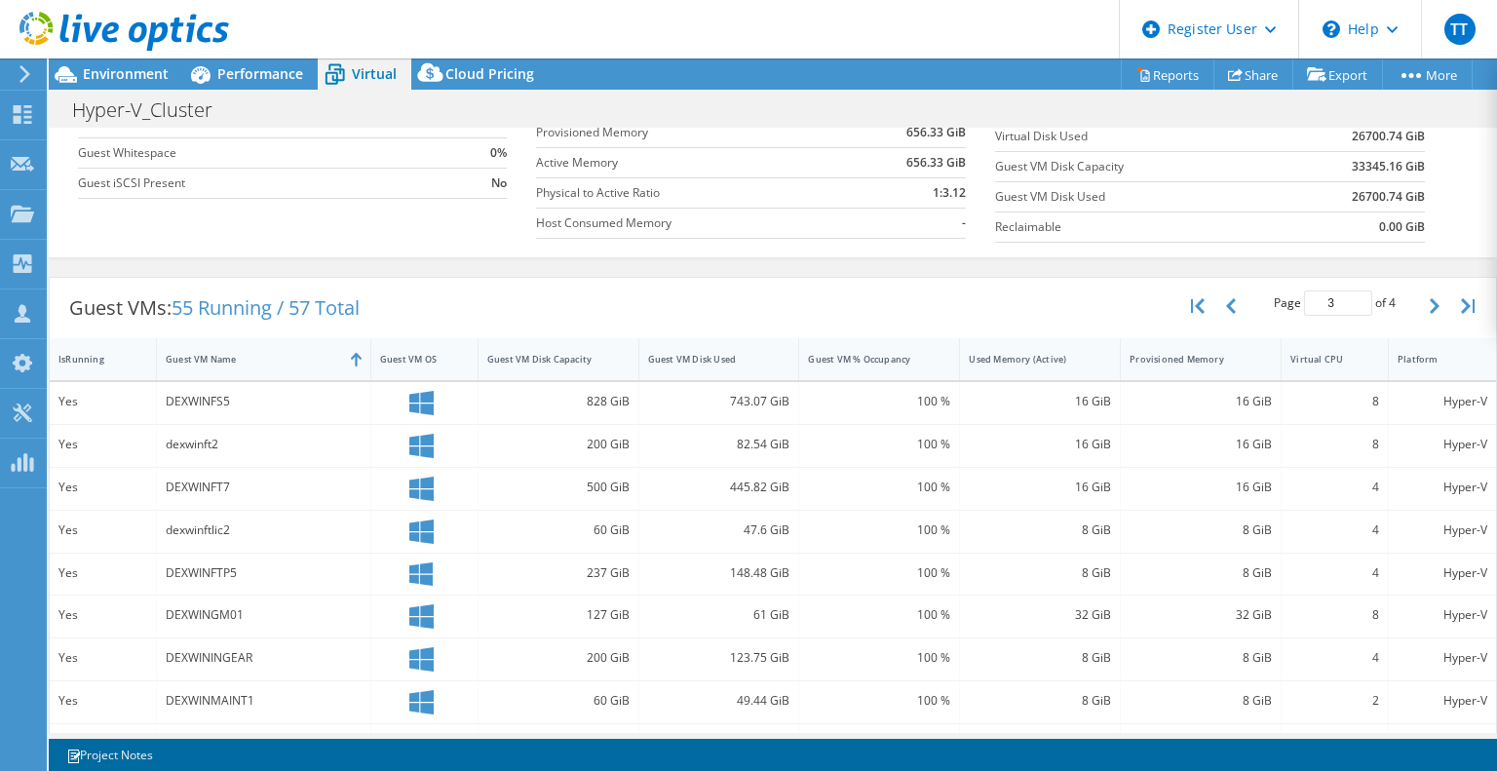
scroll to position [0, 0]
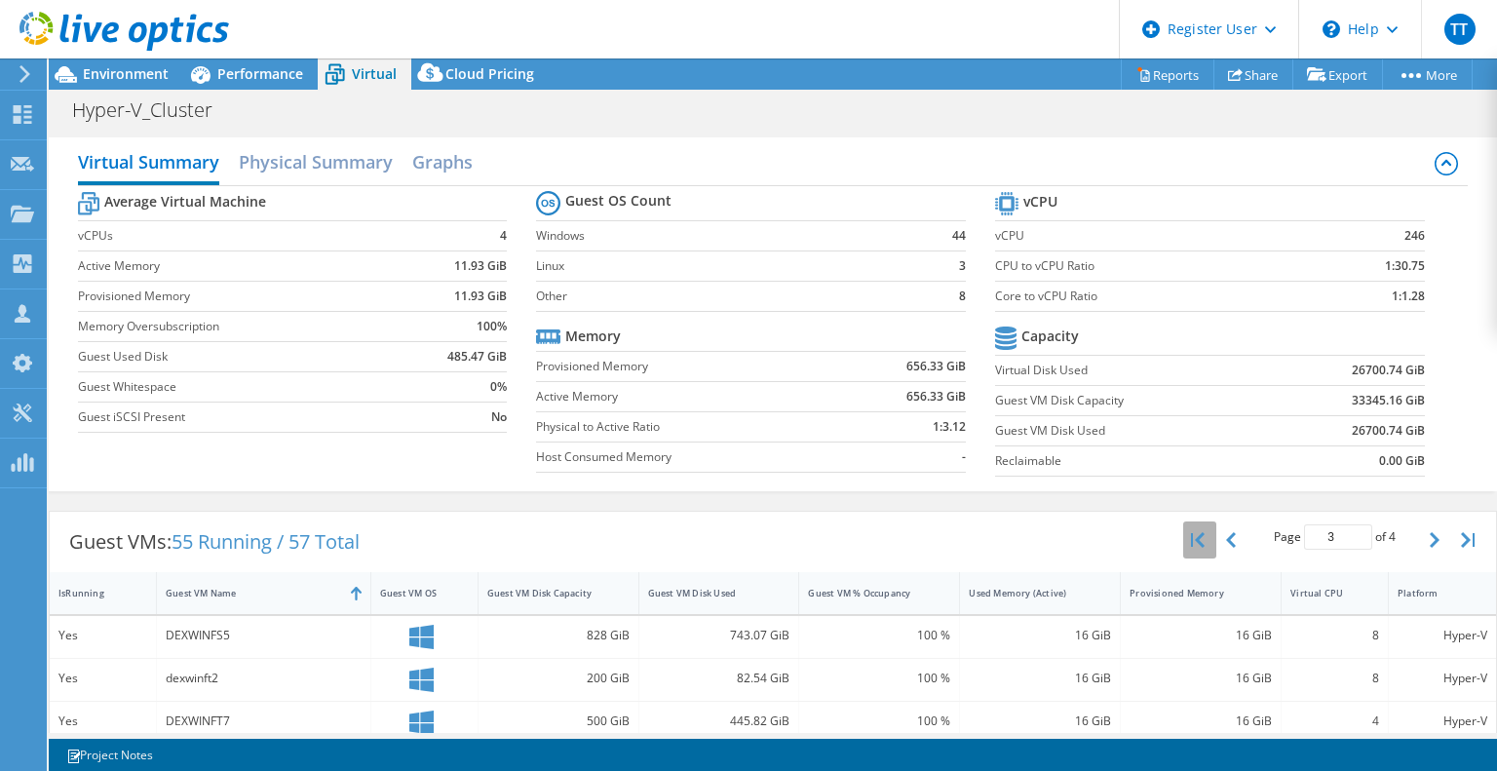
click at [1190, 537] on button "button" at bounding box center [1199, 539] width 33 height 37
type input "1"
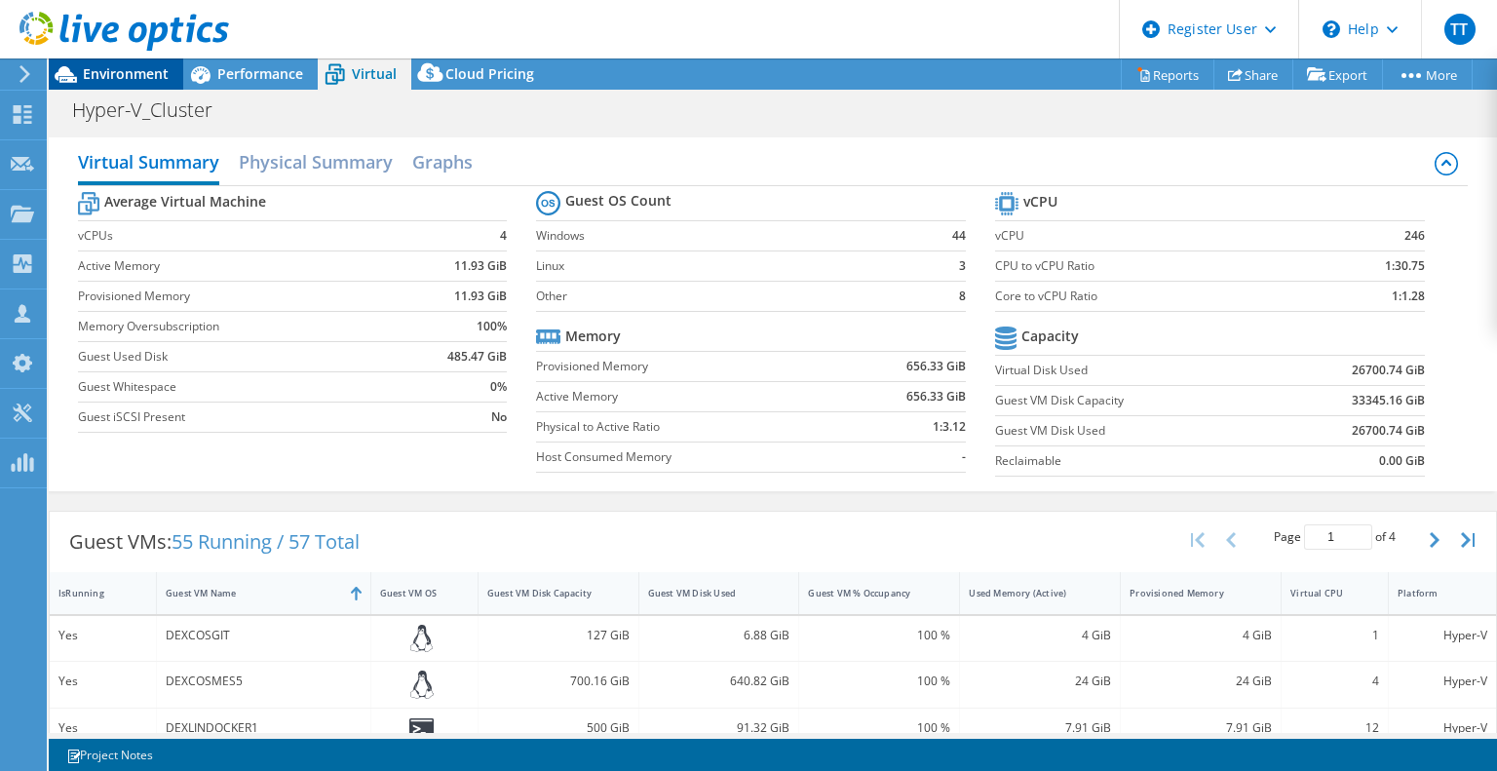
click at [141, 68] on span "Environment" at bounding box center [126, 73] width 86 height 19
